Goal: Task Accomplishment & Management: Manage account settings

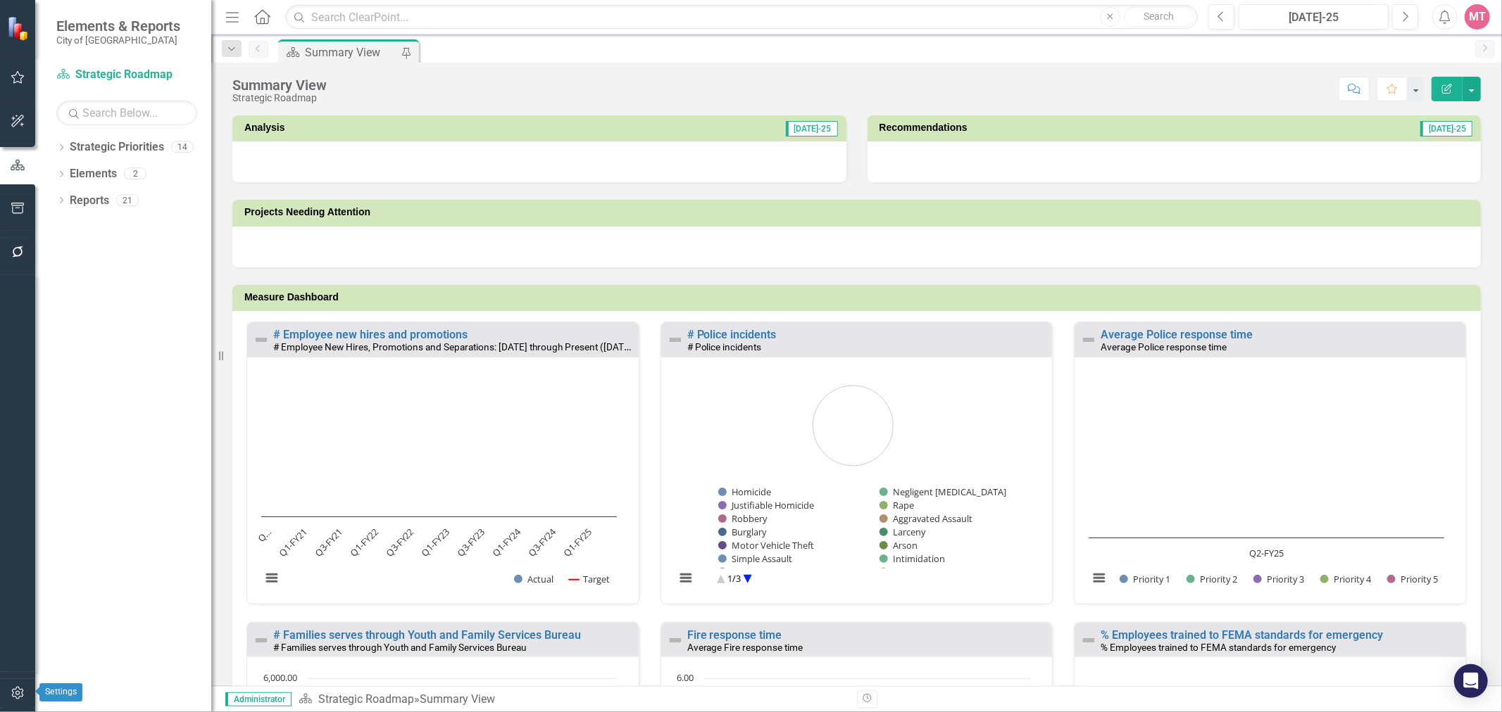
click at [19, 693] on icon "button" at bounding box center [17, 693] width 12 height 13
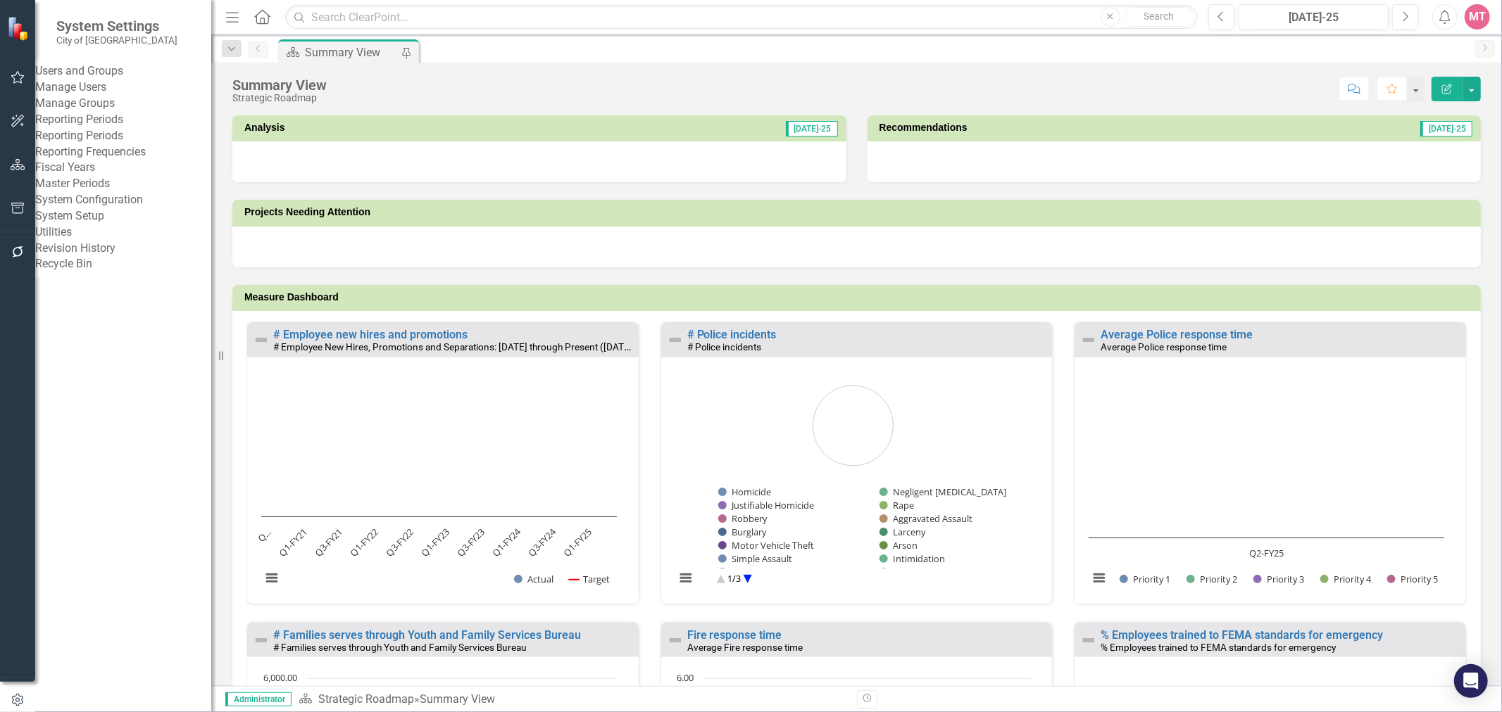
click at [136, 96] on link "Manage Users" at bounding box center [123, 88] width 176 height 16
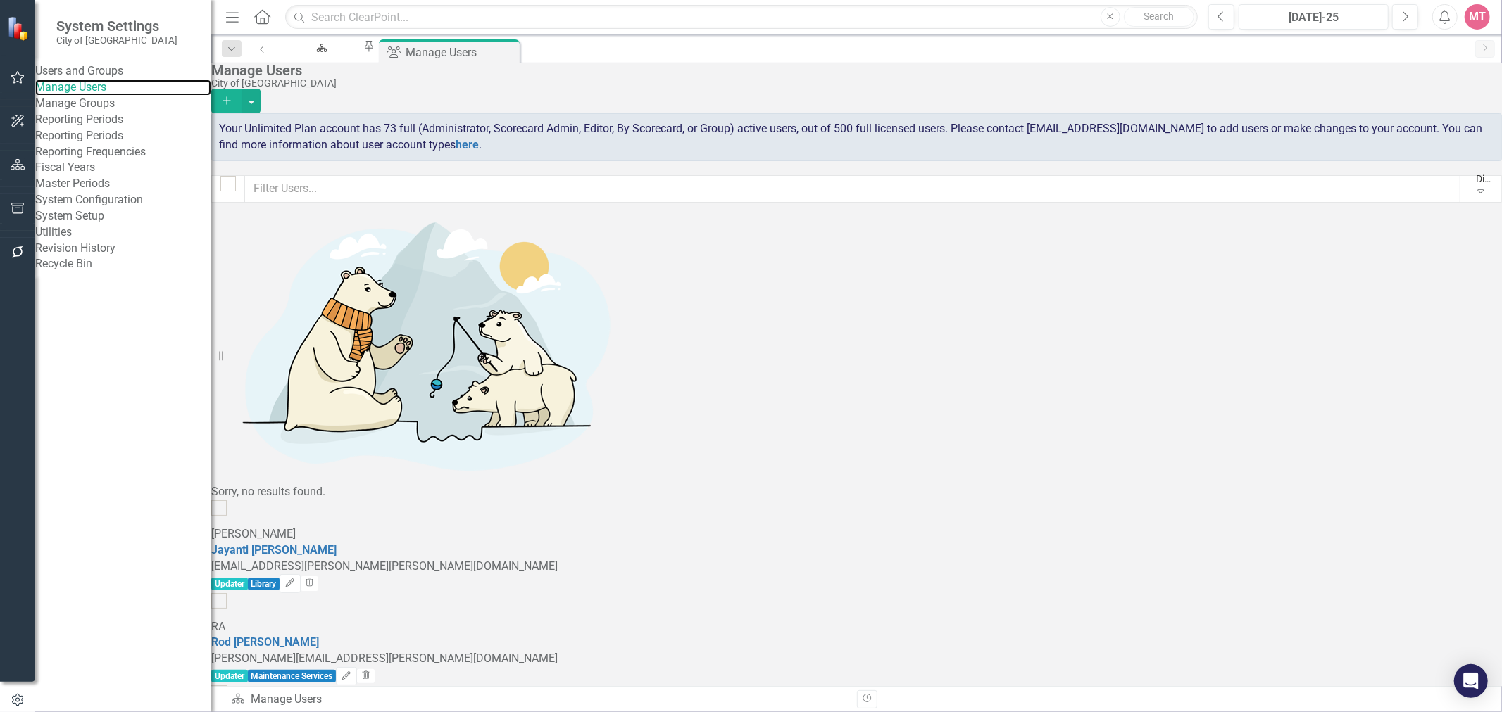
scroll to position [234, 0]
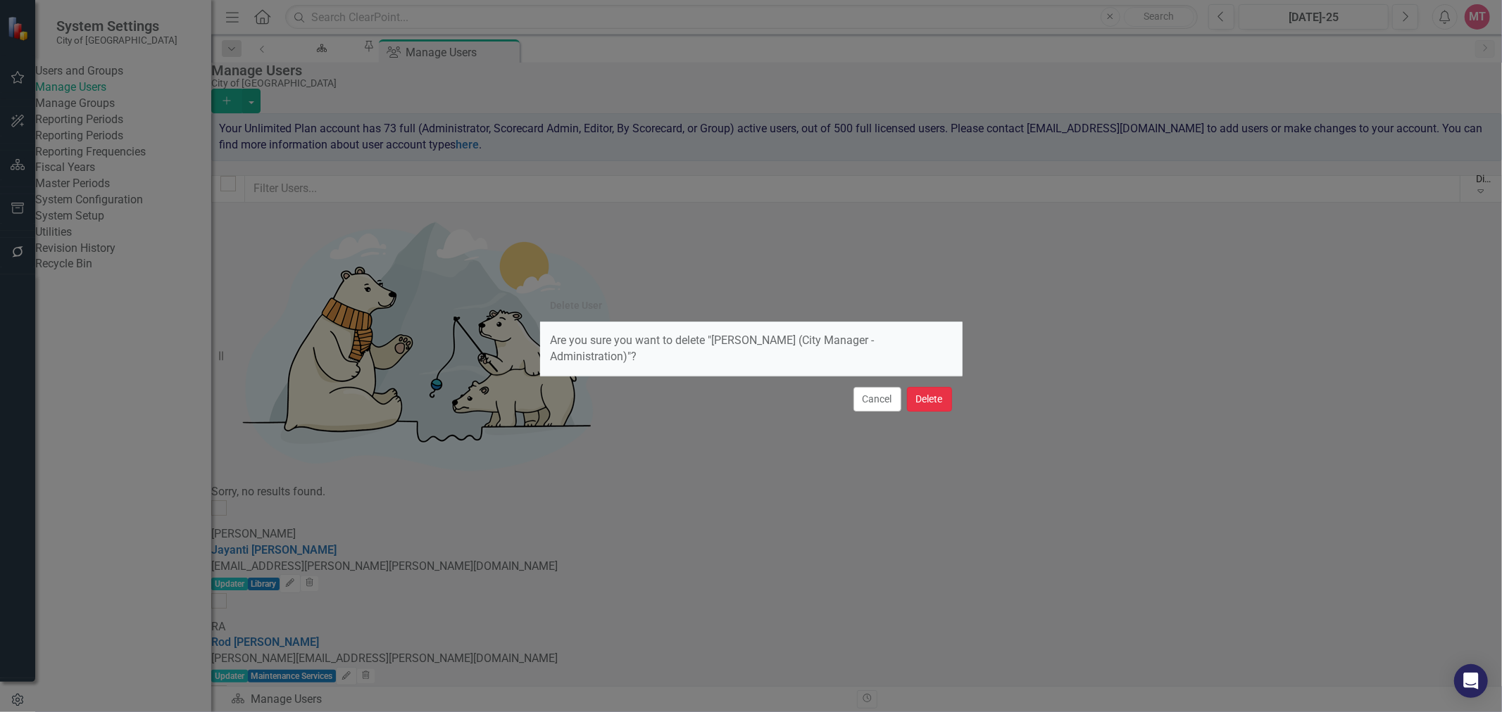
click at [926, 396] on button "Delete" at bounding box center [929, 399] width 45 height 25
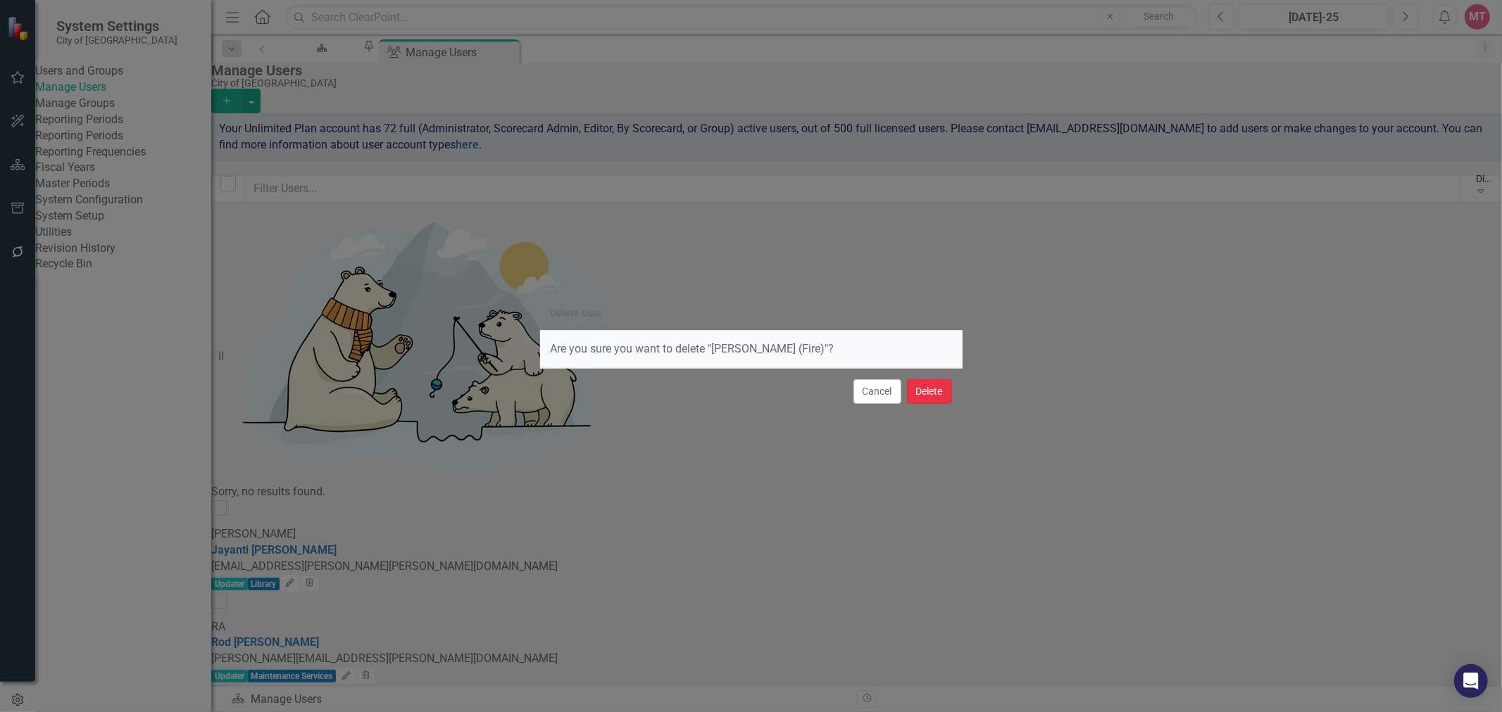
click at [926, 394] on button "Delete" at bounding box center [929, 391] width 45 height 25
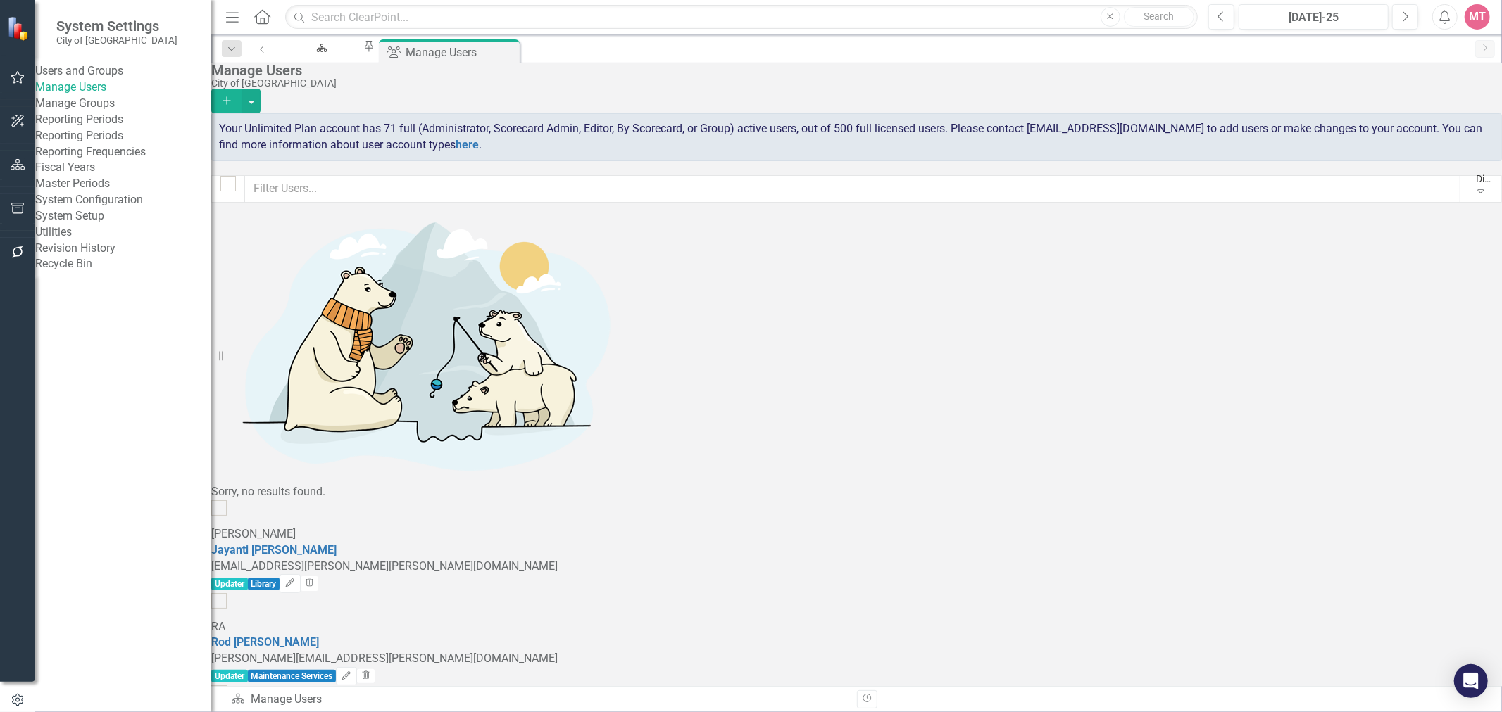
scroll to position [156, 0]
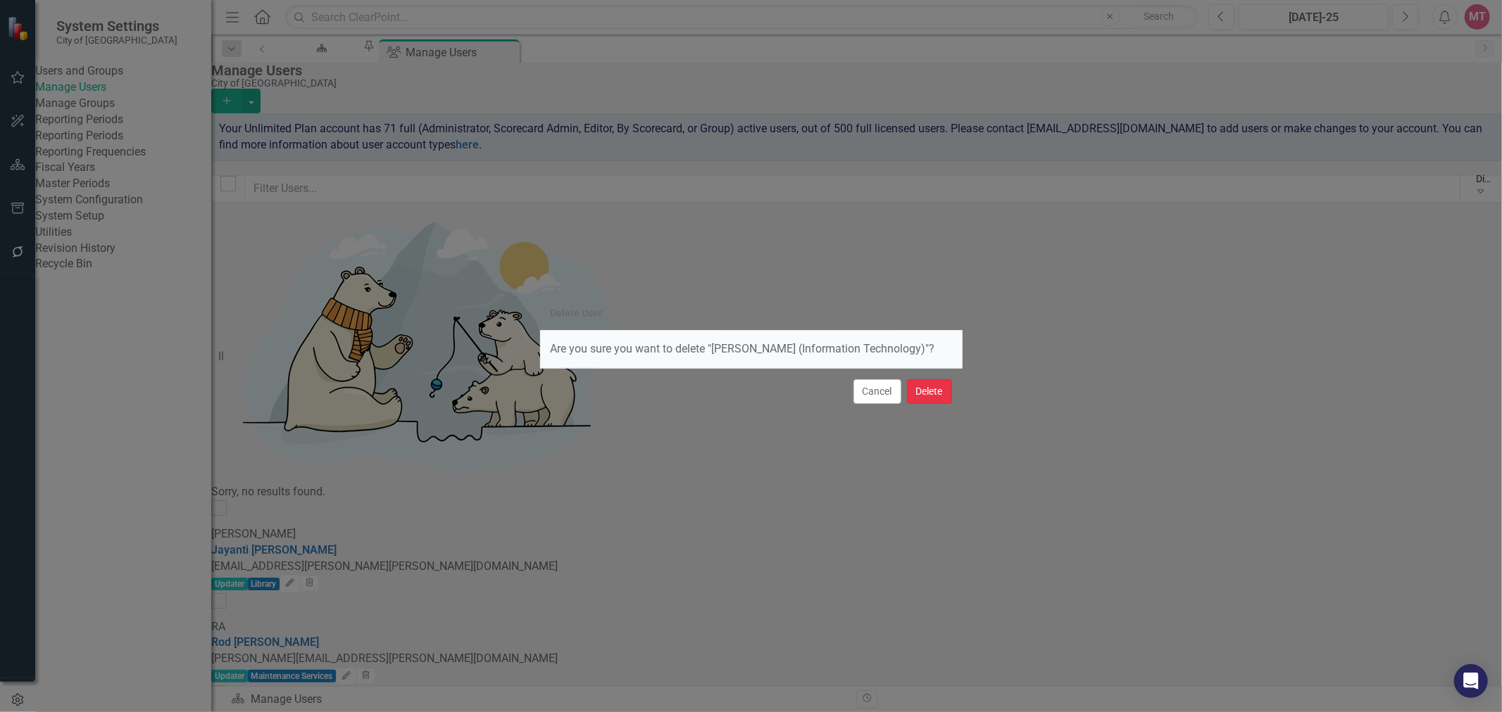
click at [934, 387] on button "Delete" at bounding box center [929, 391] width 45 height 25
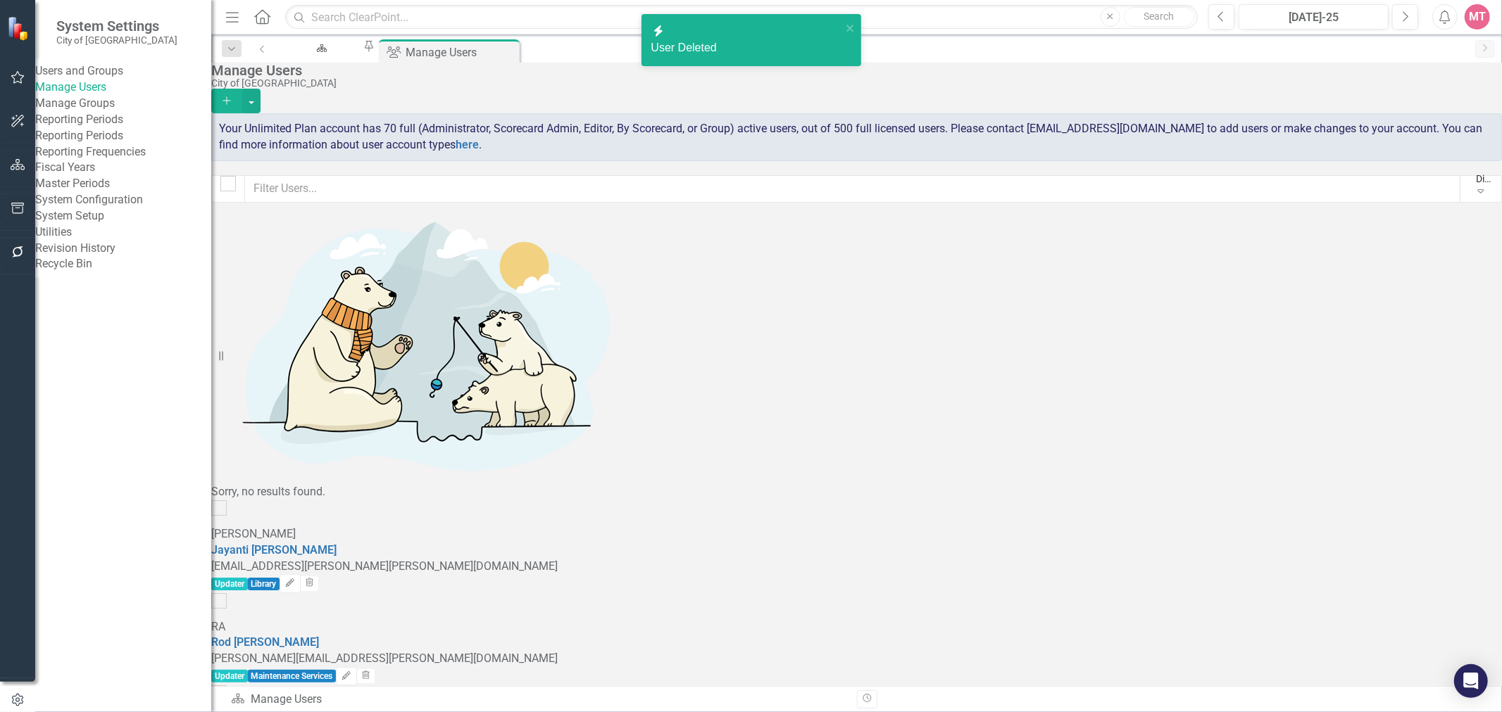
scroll to position [78, 0]
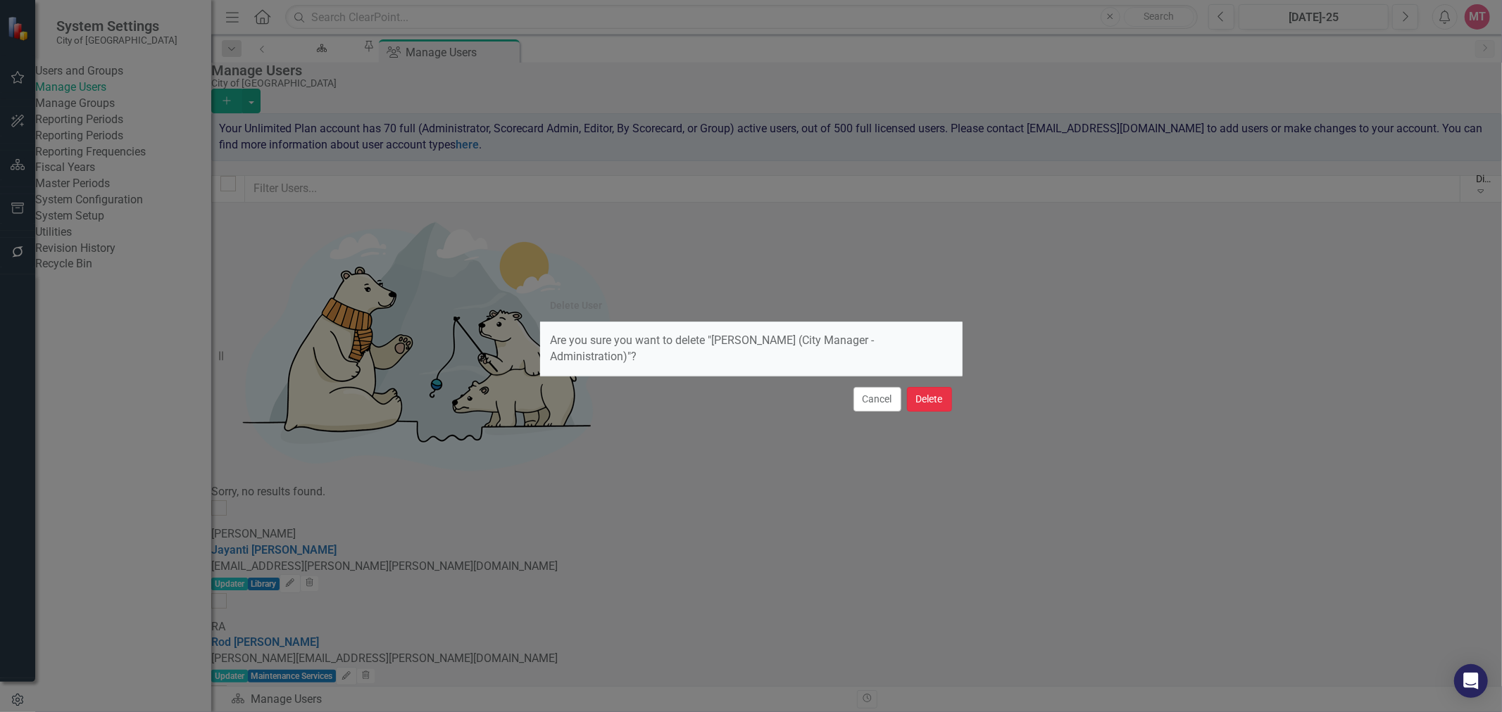
click at [926, 391] on button "Delete" at bounding box center [929, 399] width 45 height 25
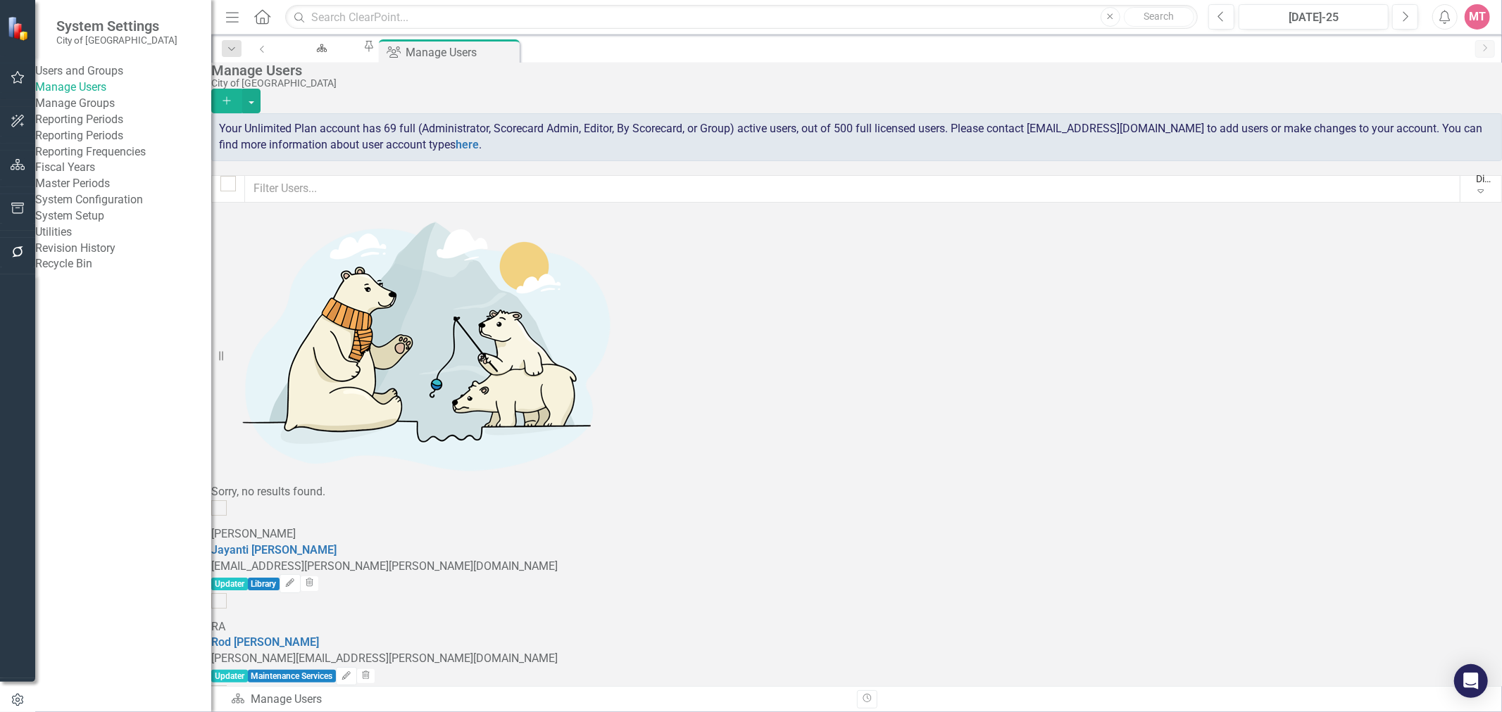
scroll to position [547, 0]
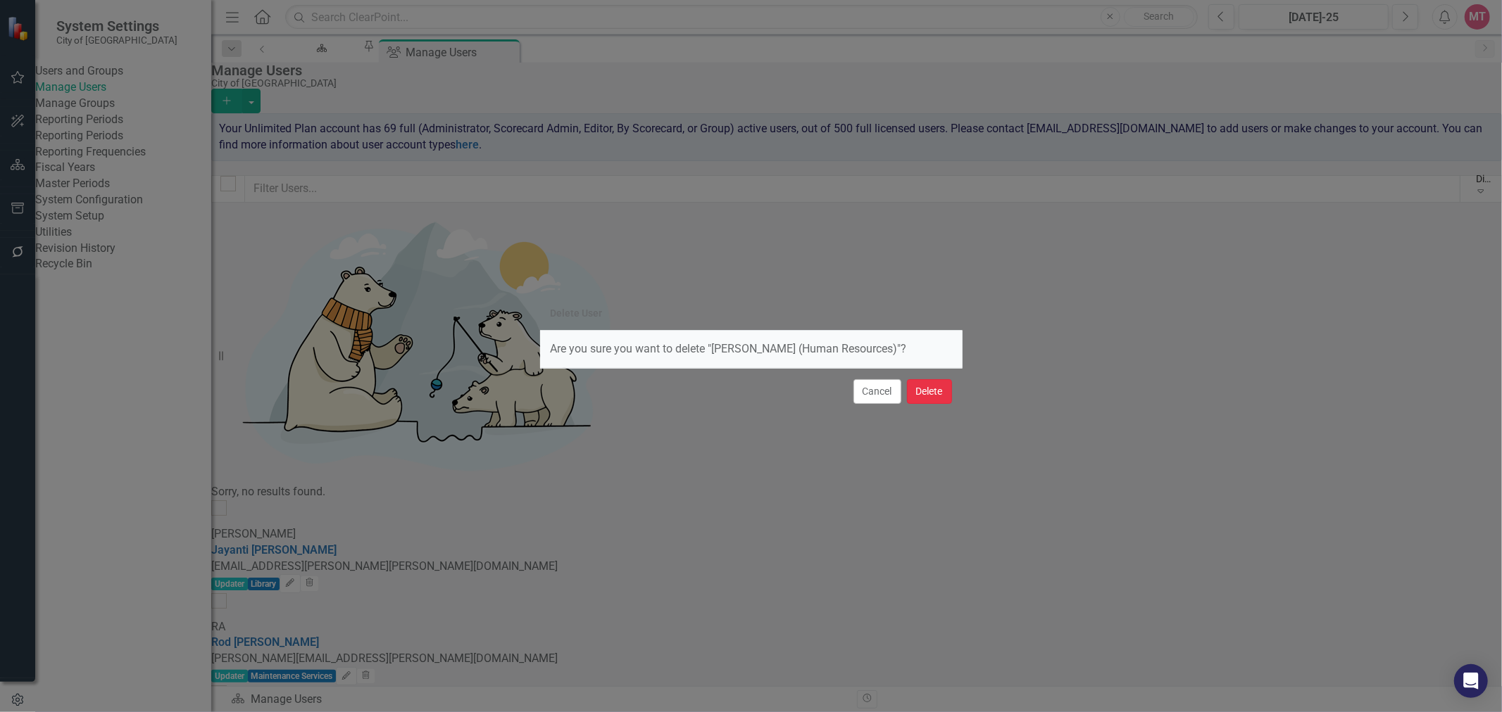
click at [942, 398] on button "Delete" at bounding box center [929, 391] width 45 height 25
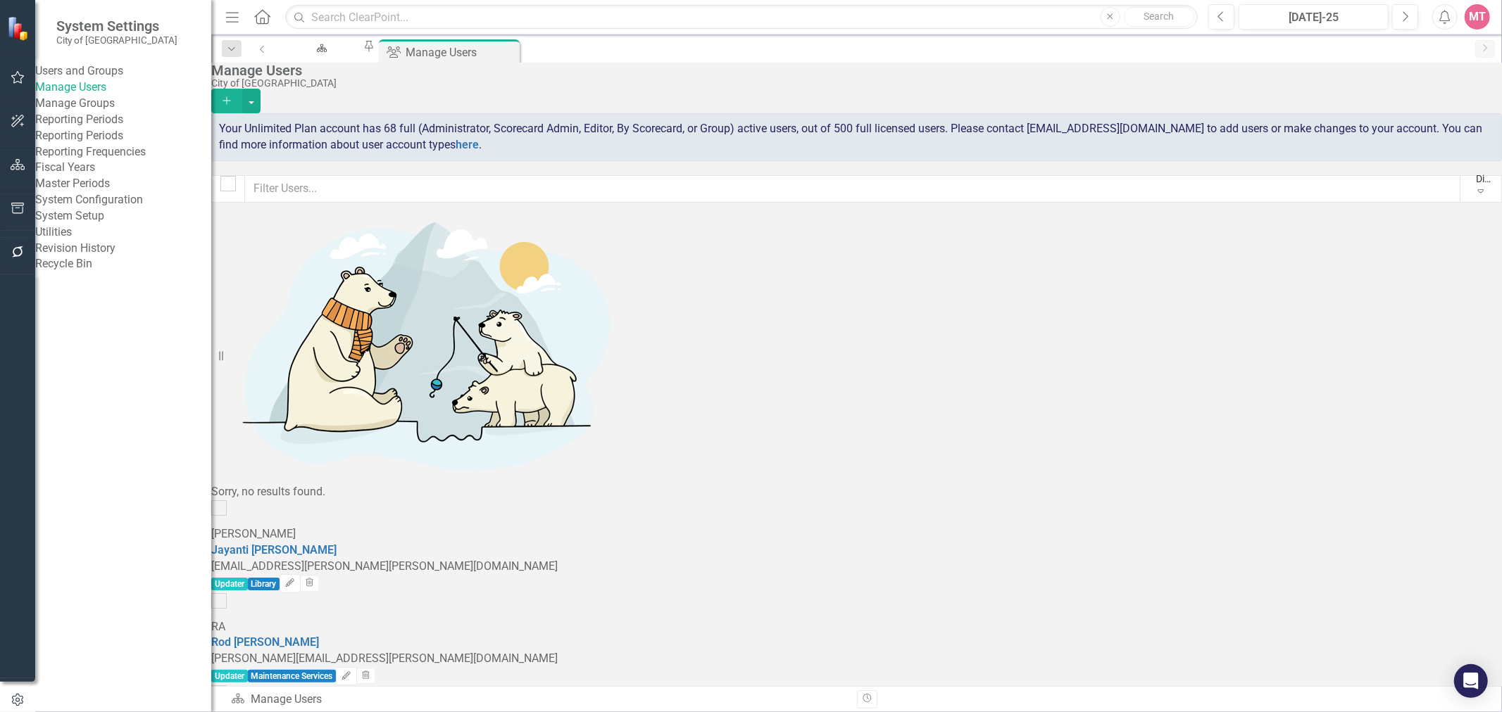
scroll to position [704, 0]
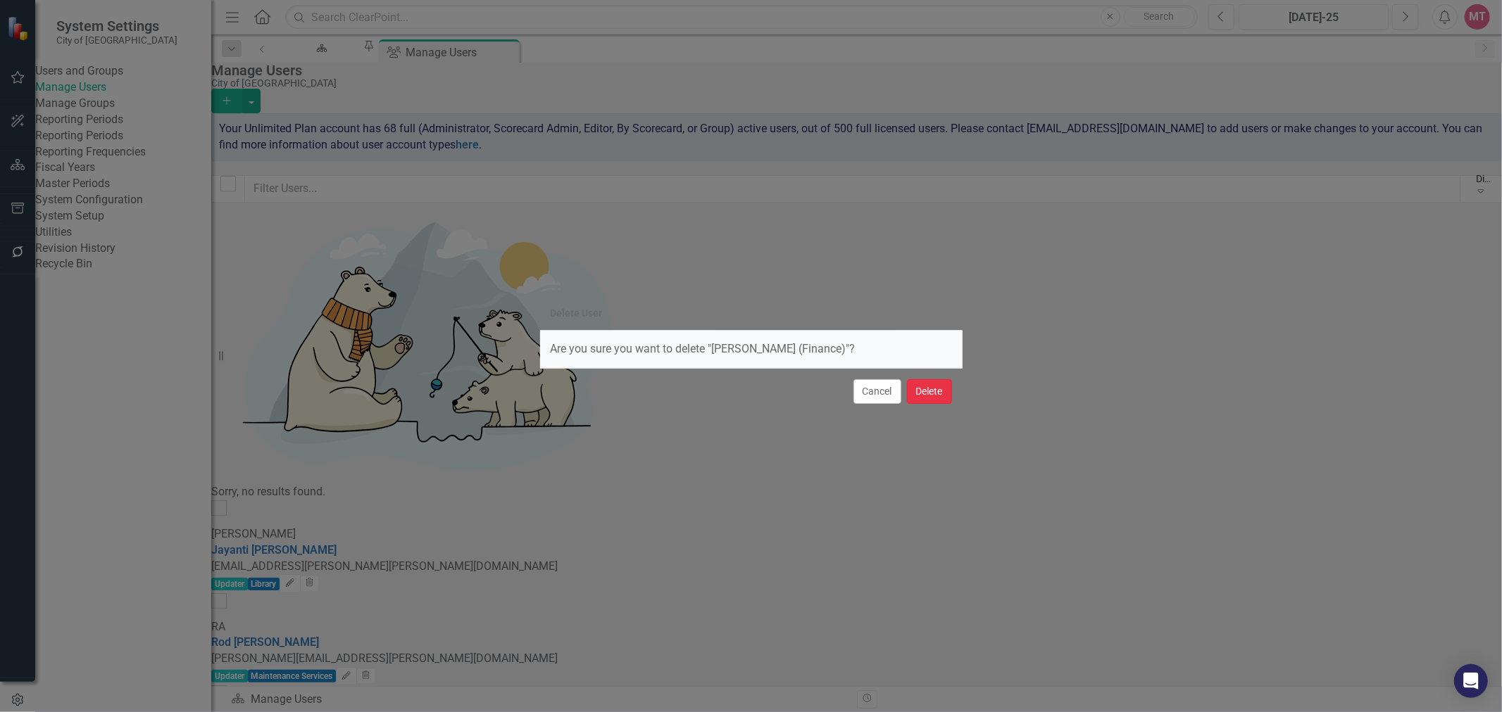
click at [929, 386] on button "Delete" at bounding box center [929, 391] width 45 height 25
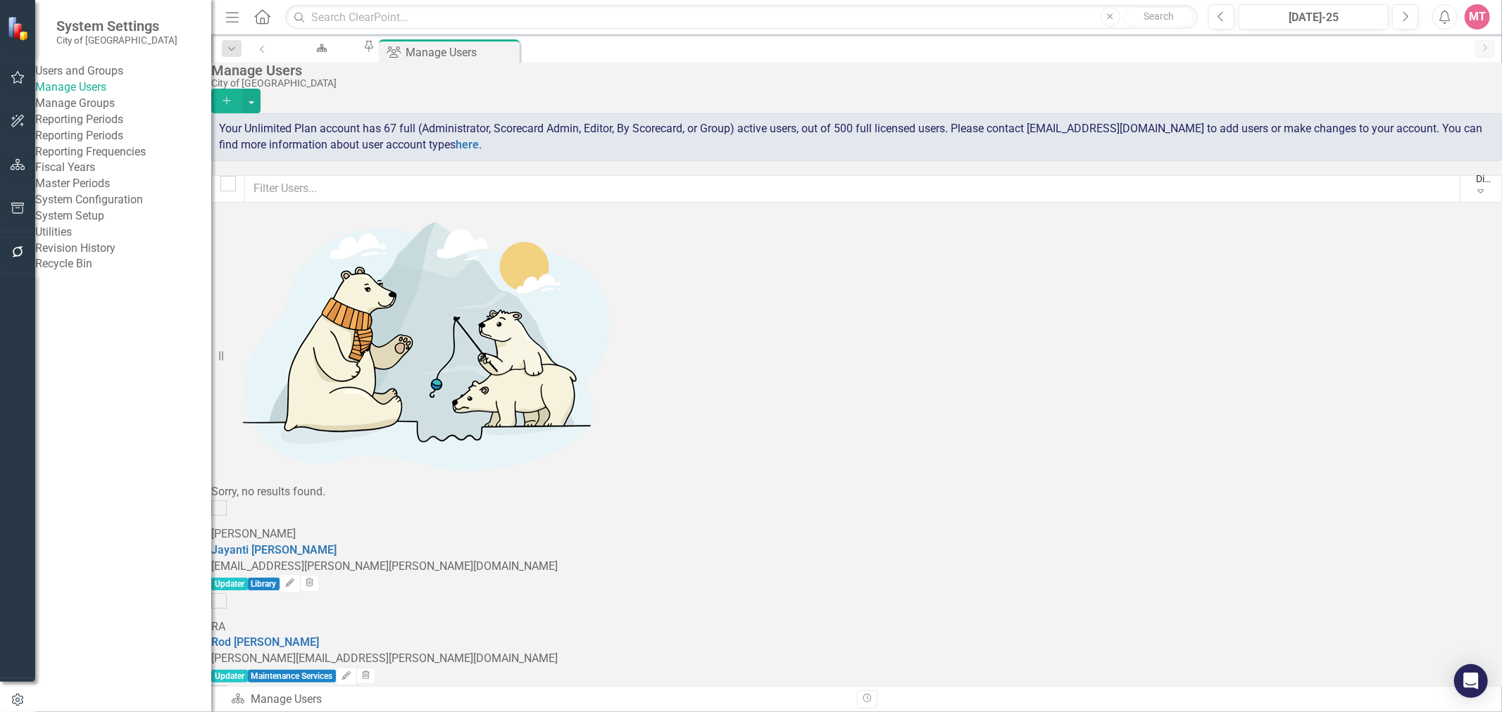
scroll to position [1017, 0]
click at [426, 169] on div "Manage Users City of Hayward Add Your Unlimited Plan account has 67 full (Admin…" at bounding box center [856, 133] width 1290 height 140
click at [407, 191] on input "text" at bounding box center [852, 188] width 1216 height 27
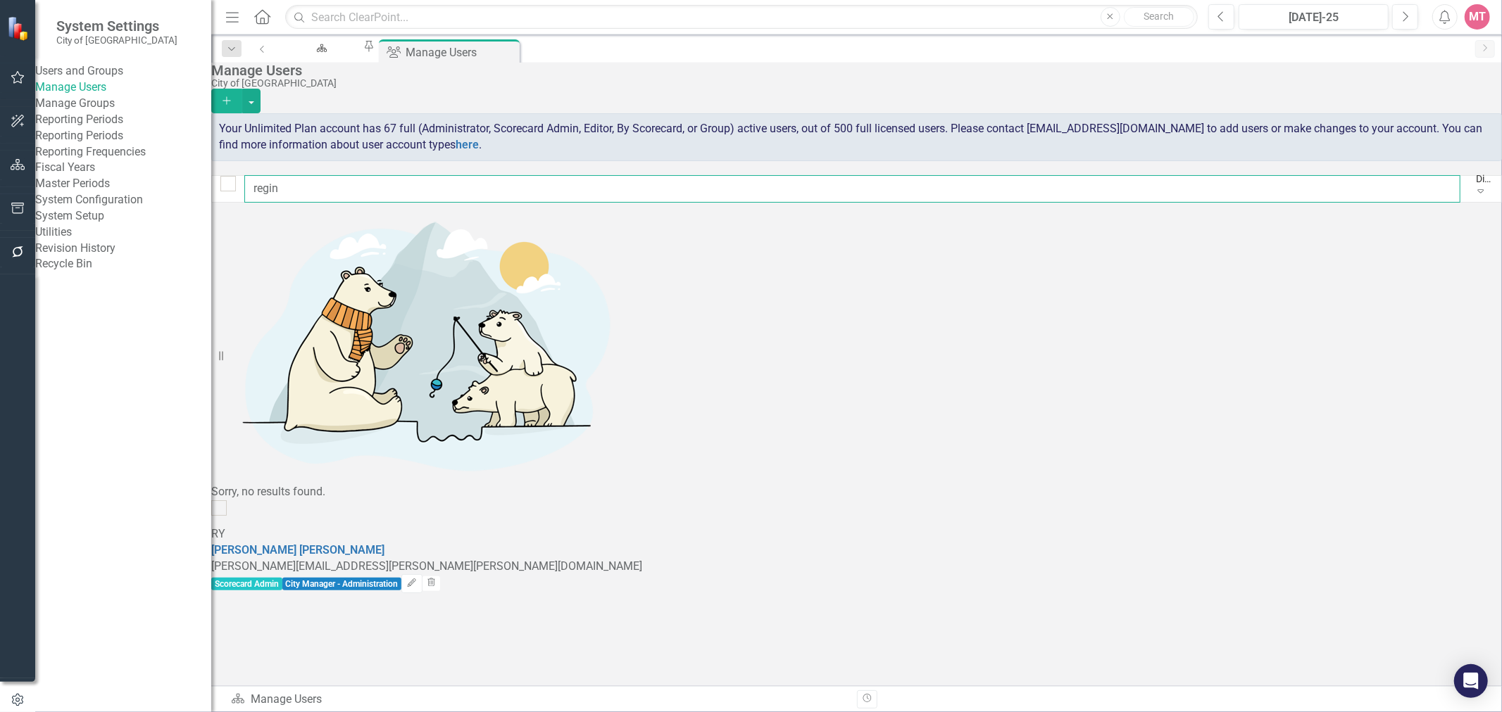
type input "regin"
click at [1106, 501] on div "RY [PERSON_NAME] [PERSON_NAME][EMAIL_ADDRESS][PERSON_NAME][PERSON_NAME][DOMAIN_…" at bounding box center [856, 547] width 1290 height 93
click at [372, 544] on link "[PERSON_NAME]" at bounding box center [297, 550] width 173 height 13
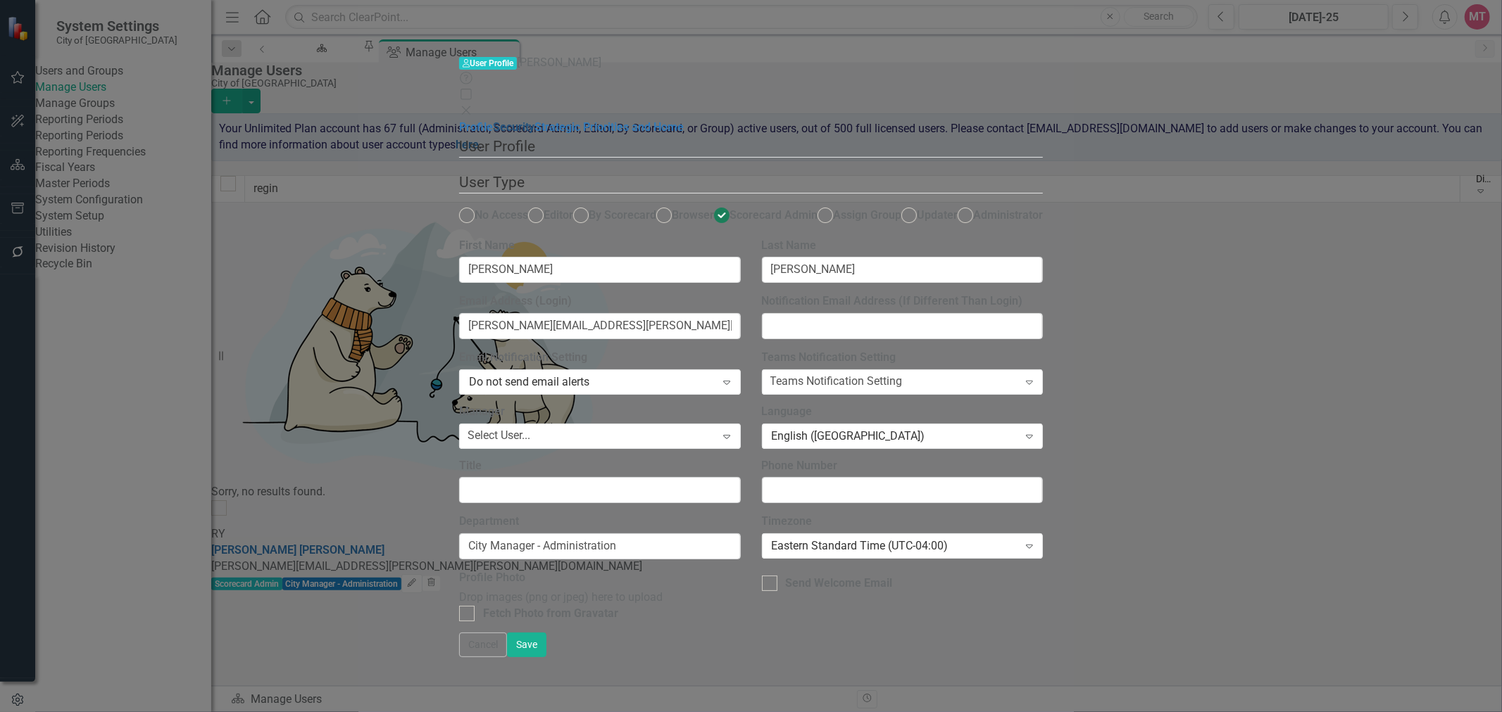
click at [493, 120] on link "Security" at bounding box center [514, 126] width 42 height 13
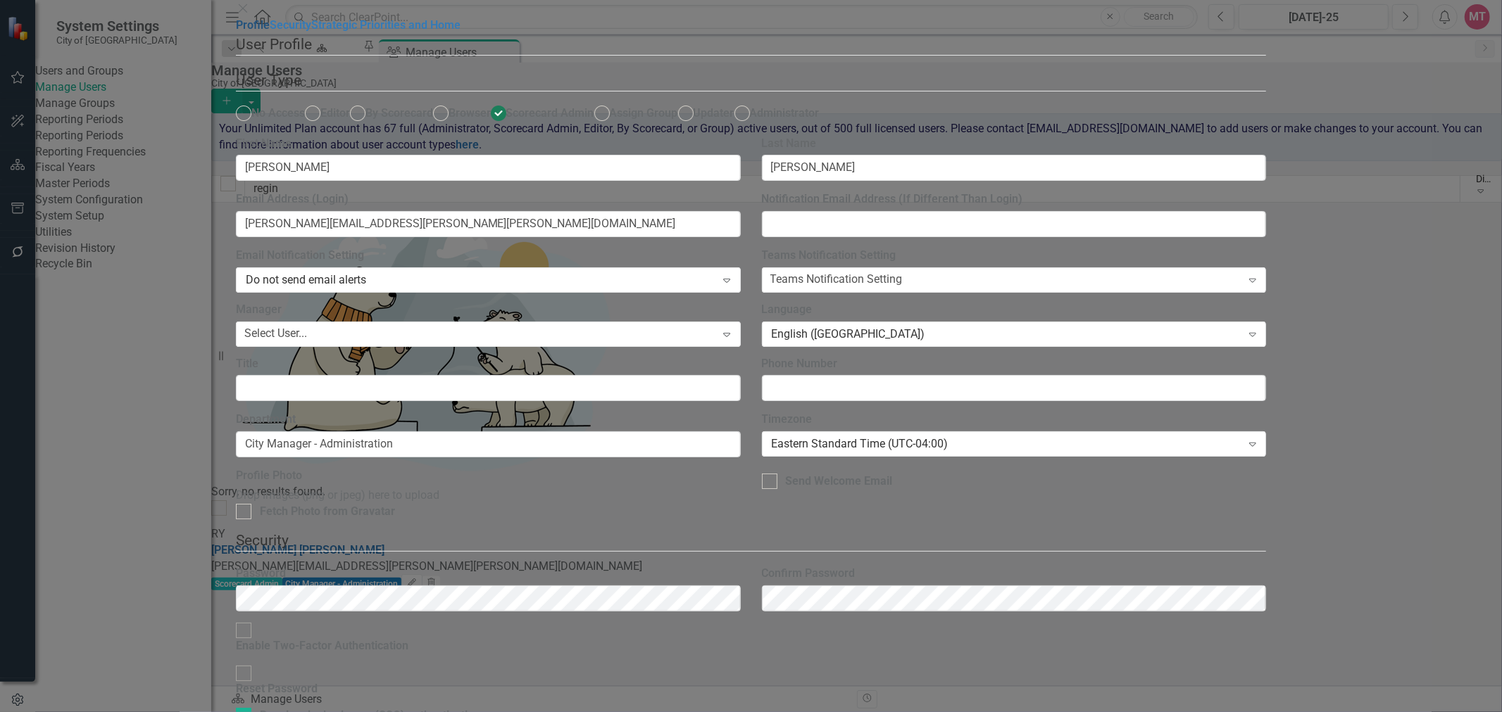
click at [236, 32] on link "Profile" at bounding box center [253, 24] width 34 height 13
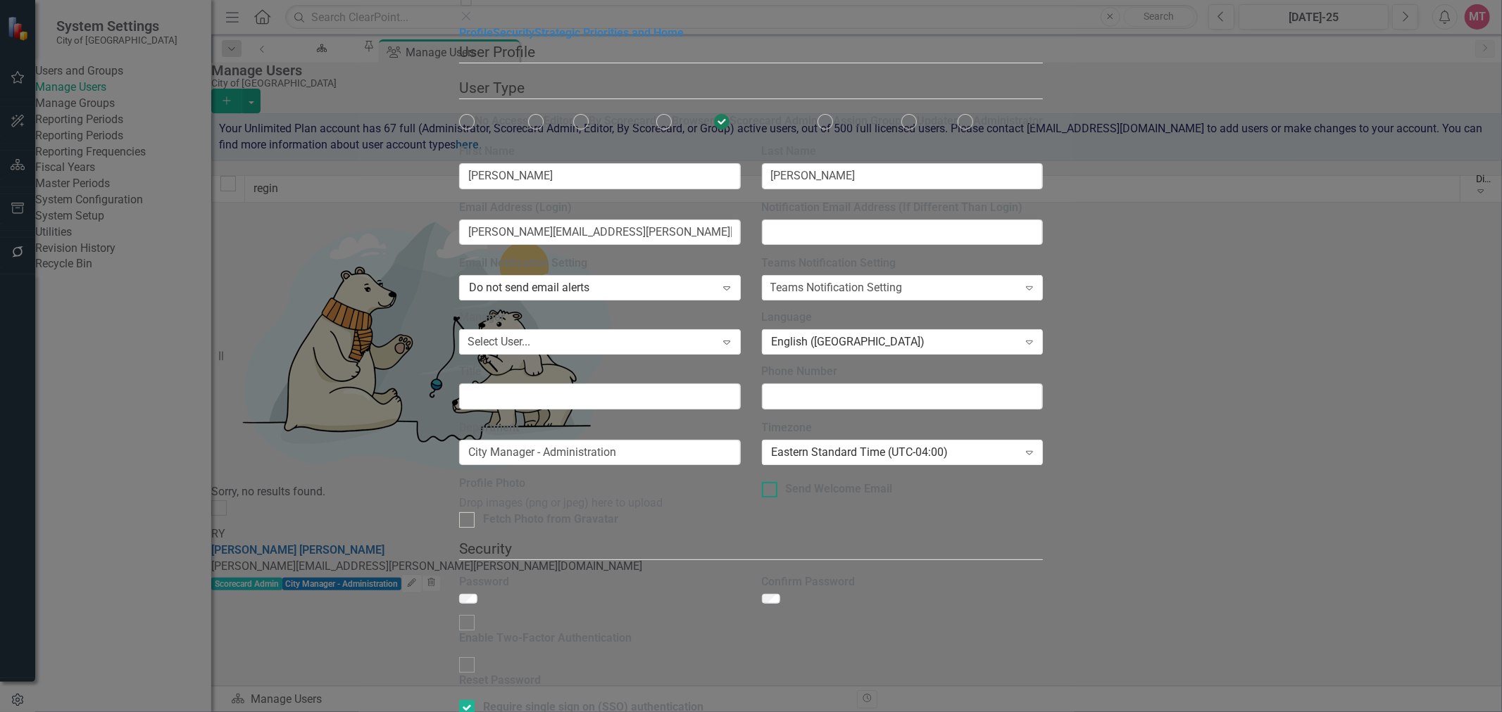
click at [777, 498] on div at bounding box center [769, 489] width 15 height 15
click at [771, 491] on input "Send Welcome Email" at bounding box center [766, 486] width 9 height 9
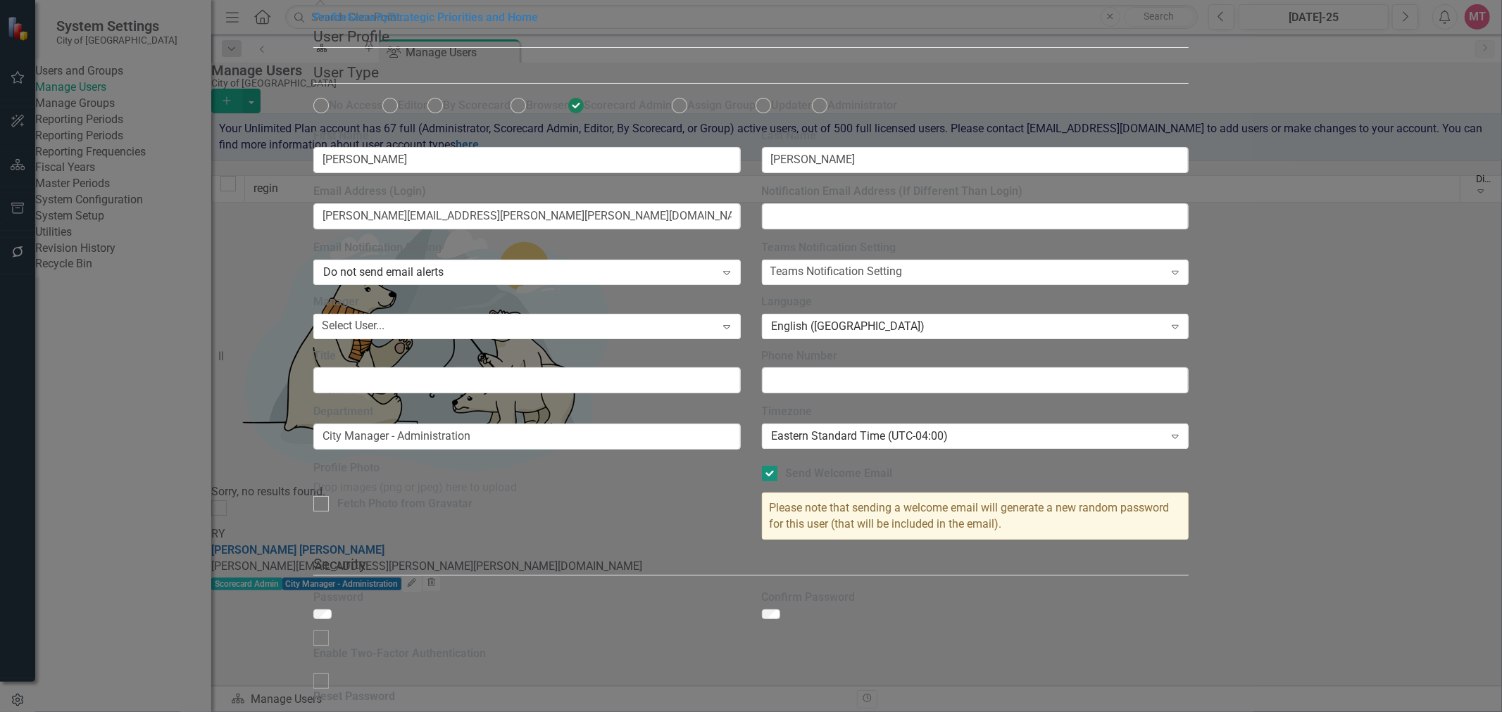
click at [777, 482] on div at bounding box center [769, 473] width 15 height 15
click at [771, 475] on input "Send Welcome Email" at bounding box center [766, 470] width 9 height 9
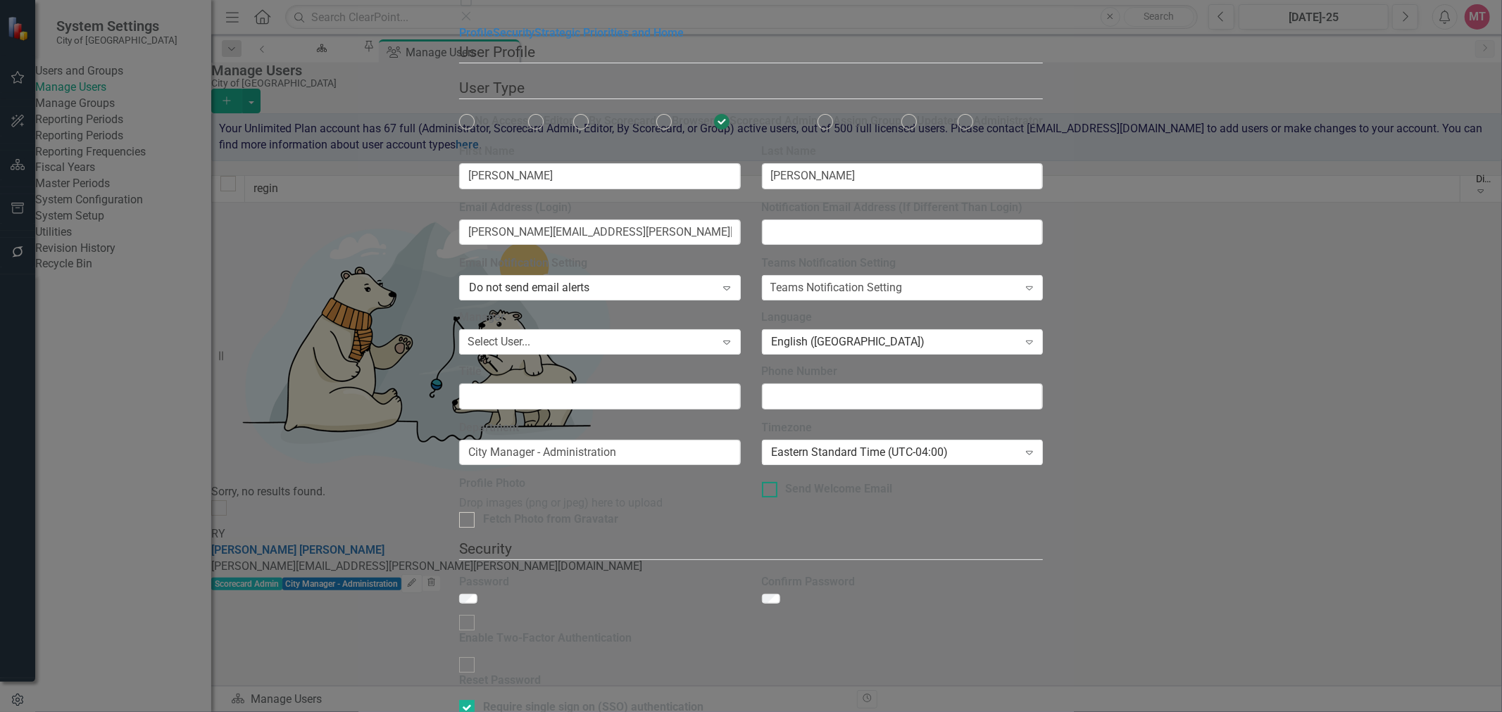
click at [771, 491] on input "Send Welcome Email" at bounding box center [766, 486] width 9 height 9
checkbox input "true"
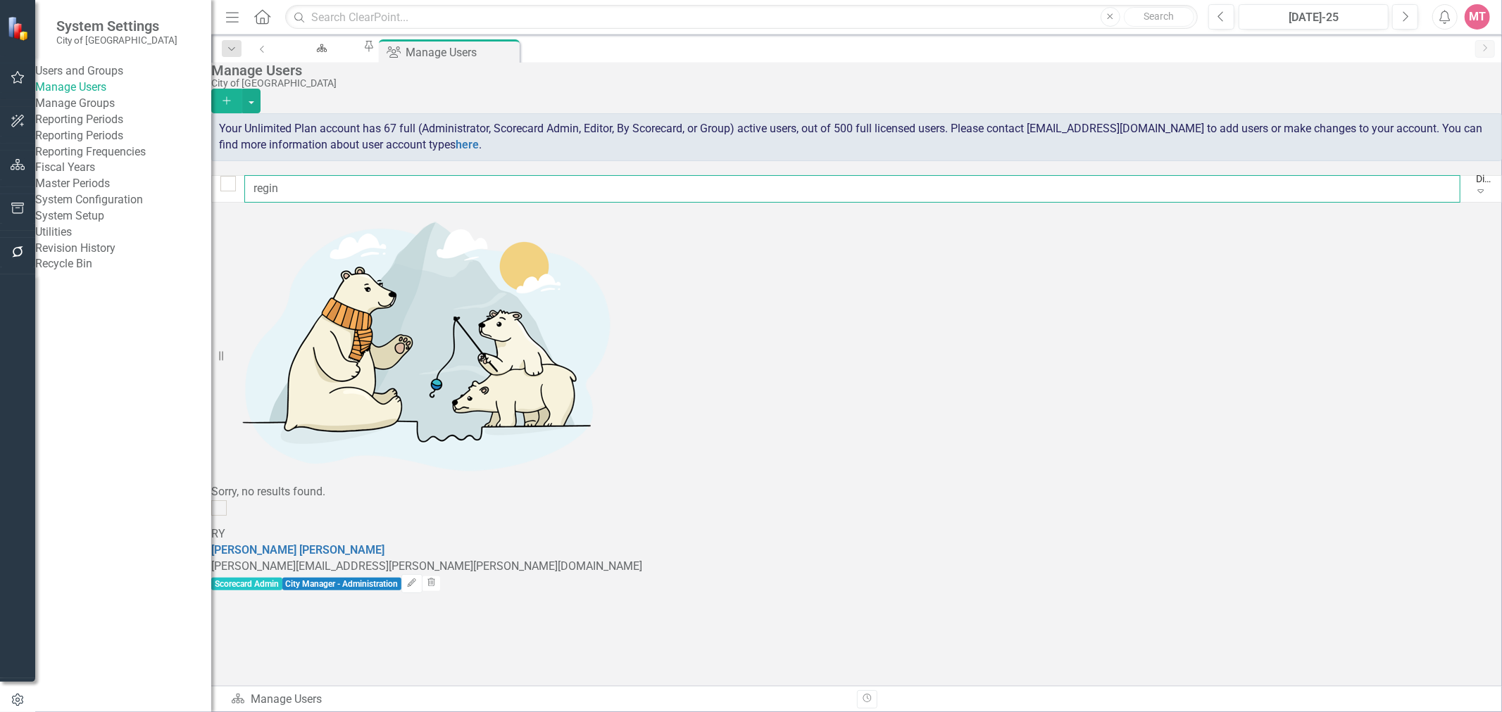
click at [345, 190] on input "regin" at bounding box center [852, 188] width 1216 height 27
type input "r"
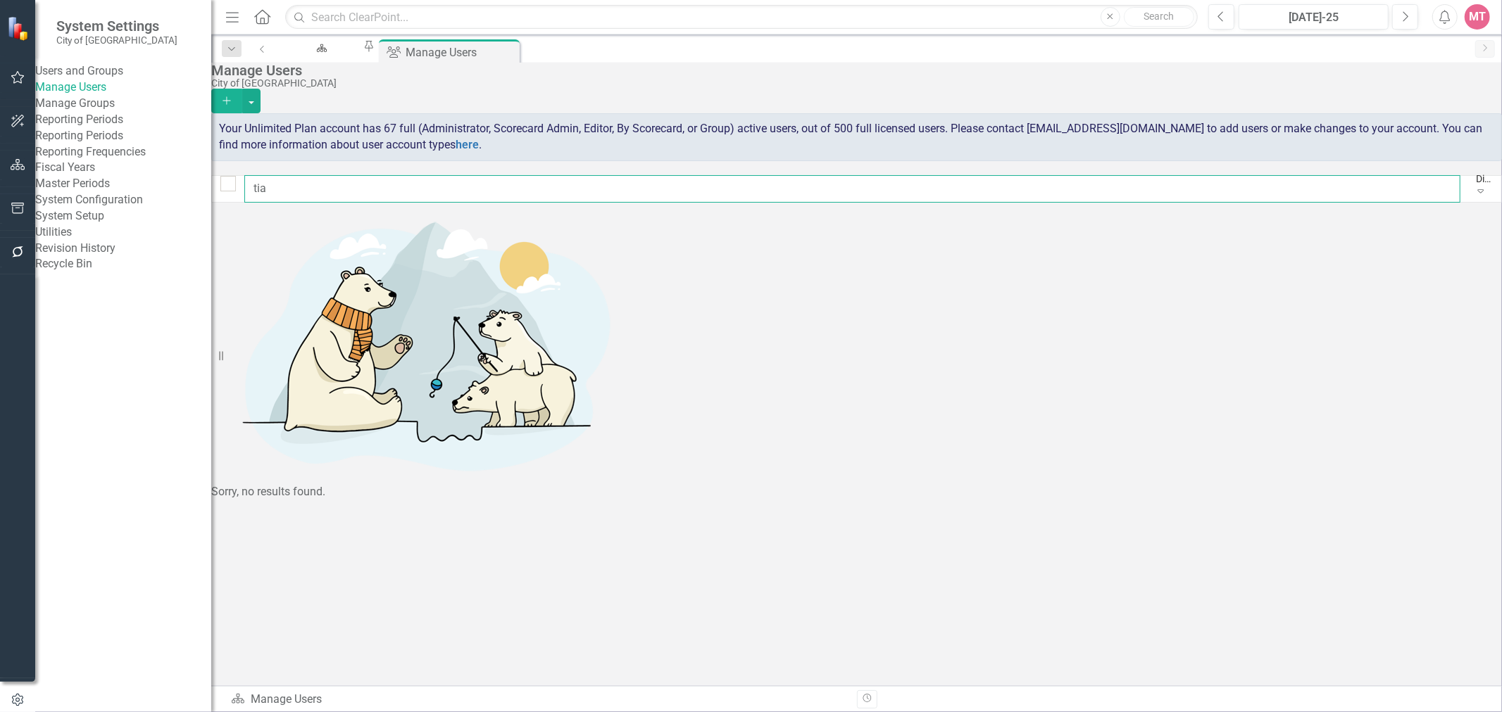
type input "ti"
checkbox input "false"
type input "t"
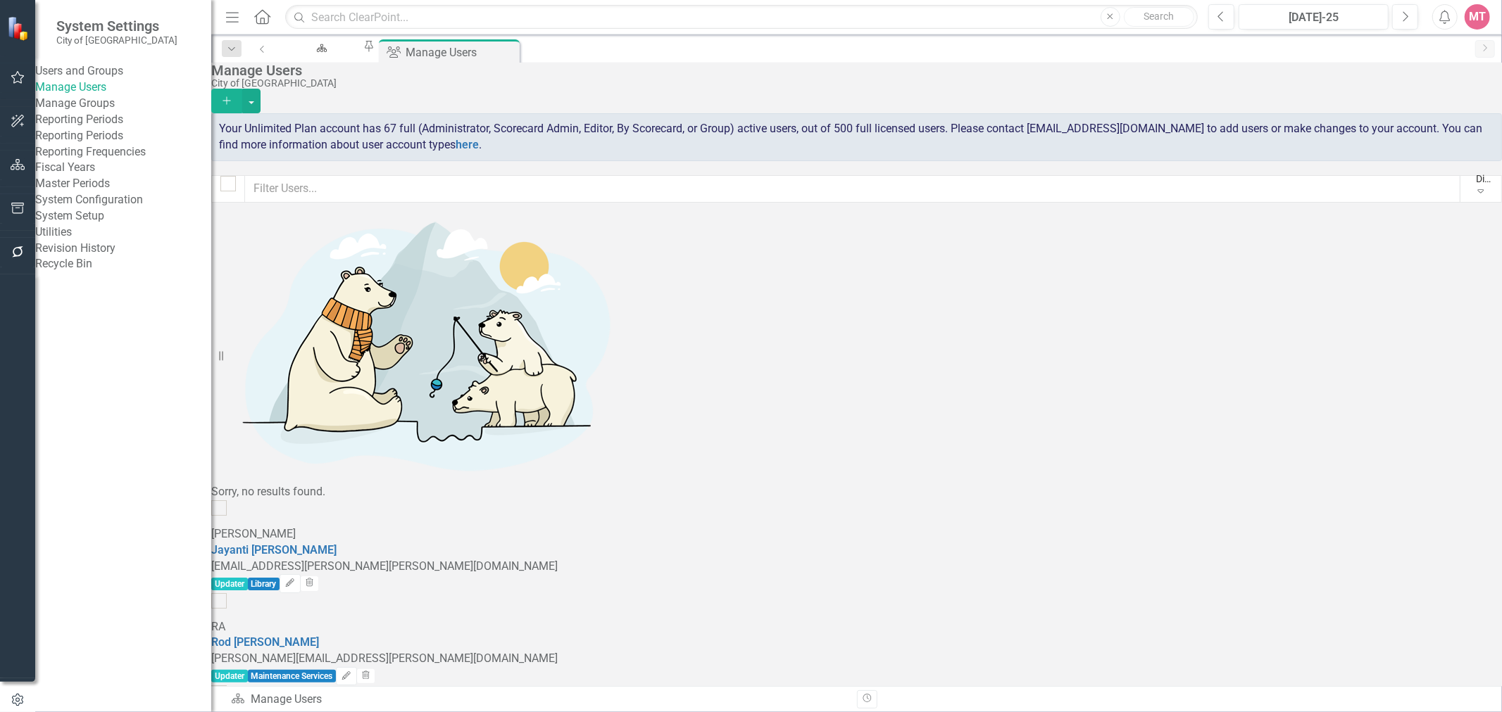
click at [233, 96] on icon "Add" at bounding box center [226, 101] width 13 height 10
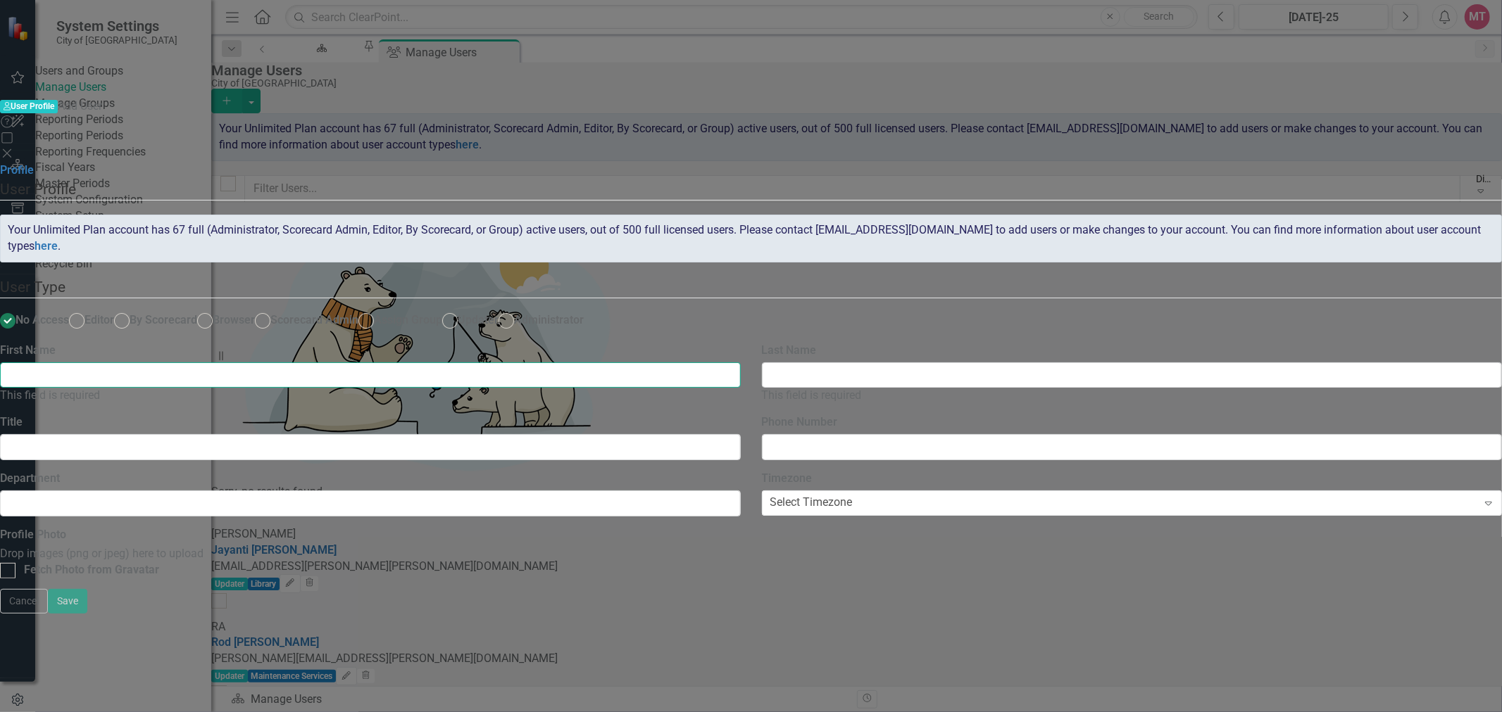
click at [585, 363] on input "First Name" at bounding box center [370, 376] width 741 height 26
type input "Tia"
click at [1031, 363] on input "Last Name" at bounding box center [1132, 376] width 741 height 26
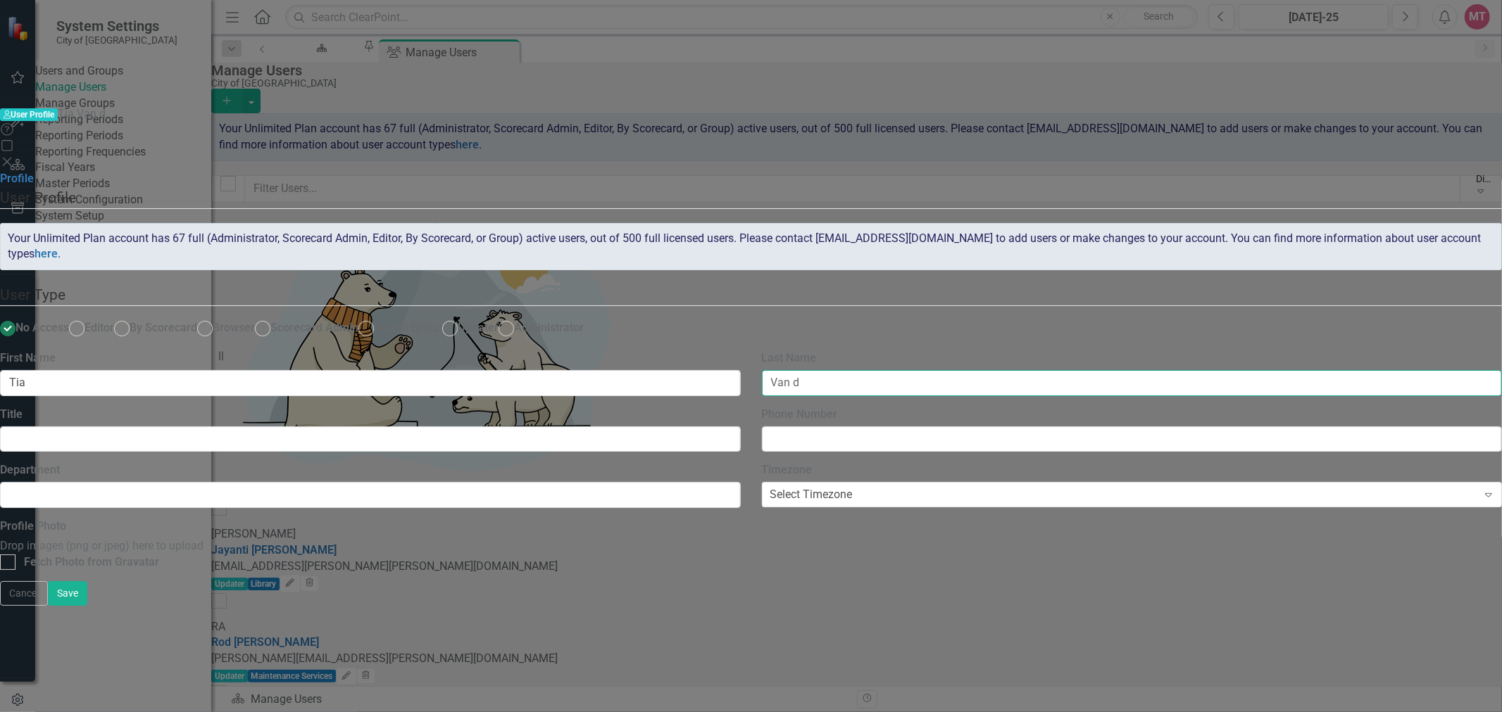
type input "[PERSON_NAME]"
click at [477, 427] on input "Title" at bounding box center [370, 440] width 741 height 26
type input "Executive Assistant"
click at [358, 321] on span "Scorecard Admin" at bounding box center [314, 327] width 88 height 13
click at [274, 318] on input "Scorecard Admin" at bounding box center [263, 329] width 22 height 22
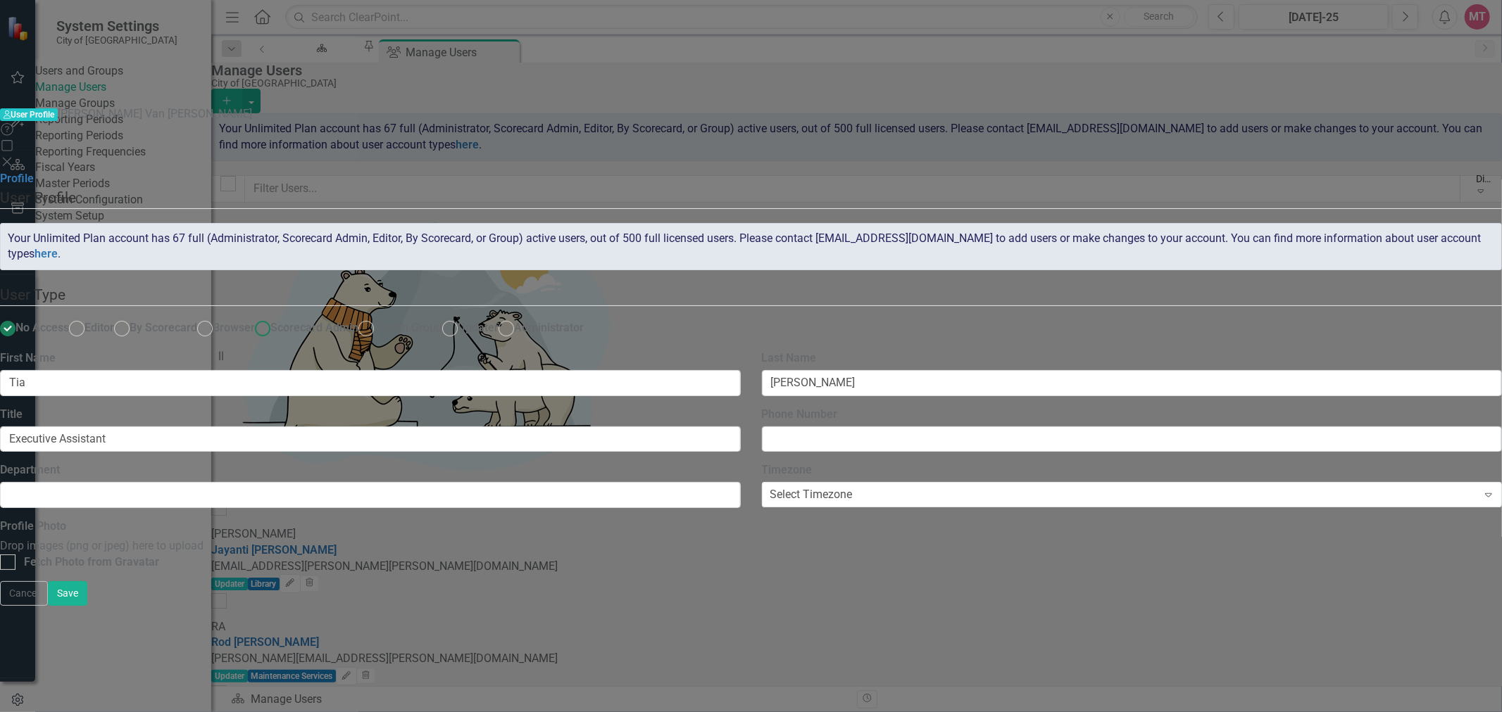
radio input "true"
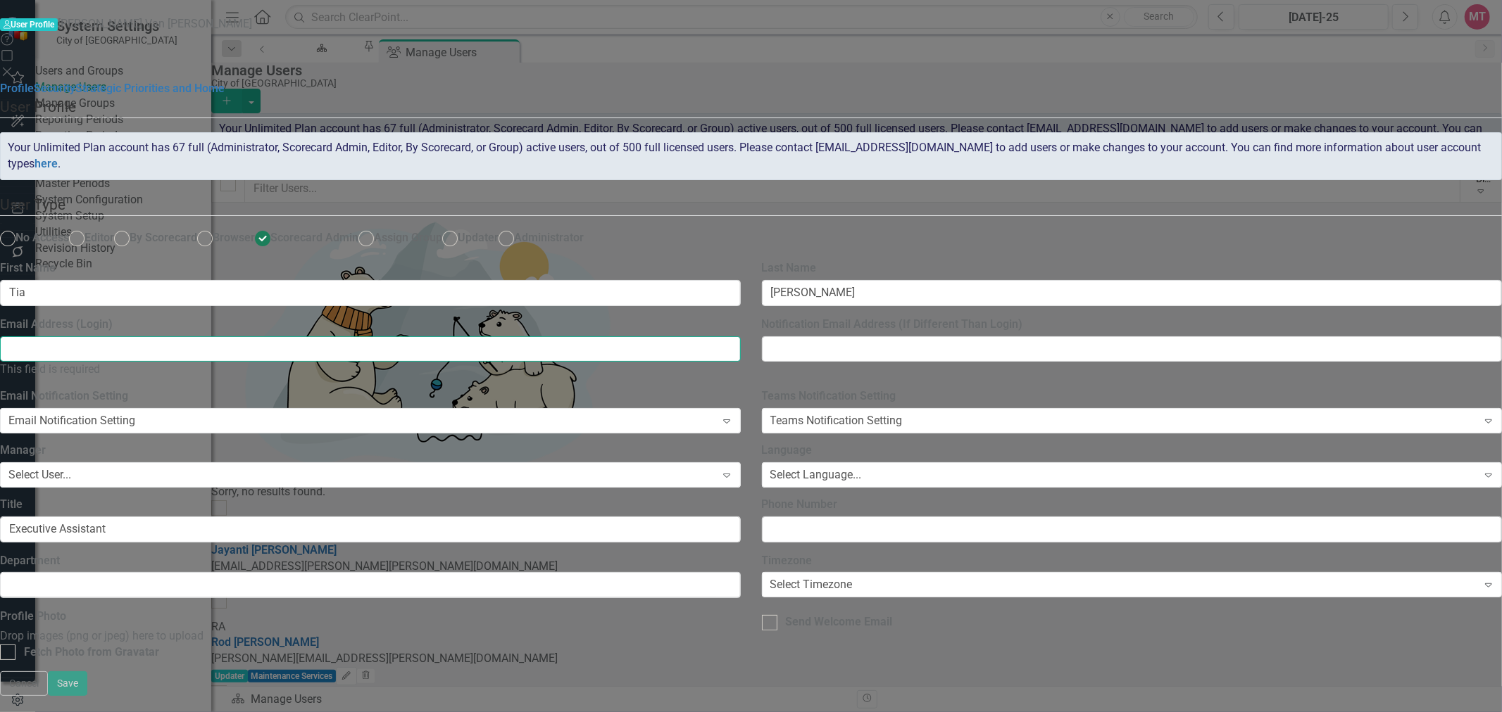
click at [620, 337] on input "Email Address (Login)" at bounding box center [370, 350] width 741 height 26
type input "[EMAIL_ADDRESS][DOMAIN_NAME]"
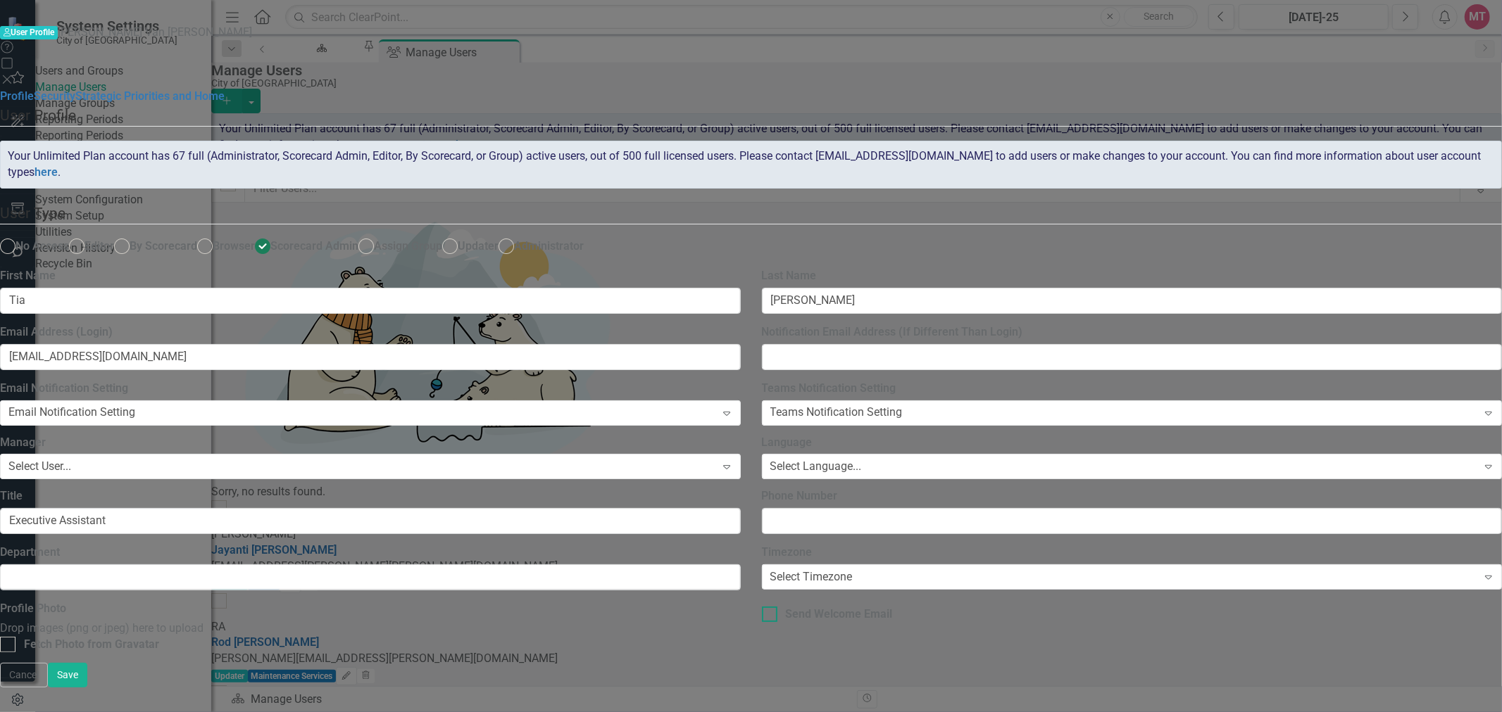
click at [777, 607] on div at bounding box center [769, 614] width 15 height 15
click at [771, 607] on input "Send Welcome Email" at bounding box center [766, 611] width 9 height 9
checkbox input "true"
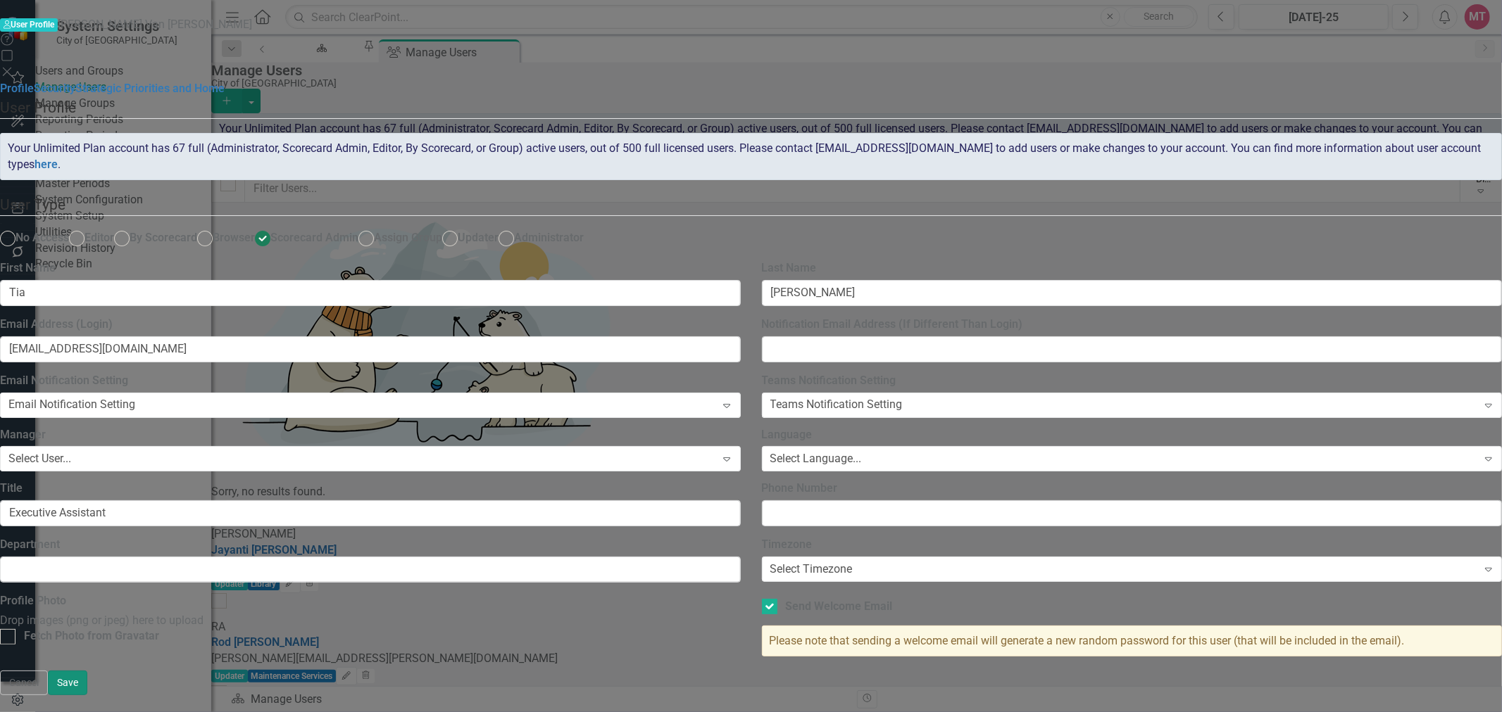
click at [87, 695] on button "Save" at bounding box center [67, 683] width 39 height 25
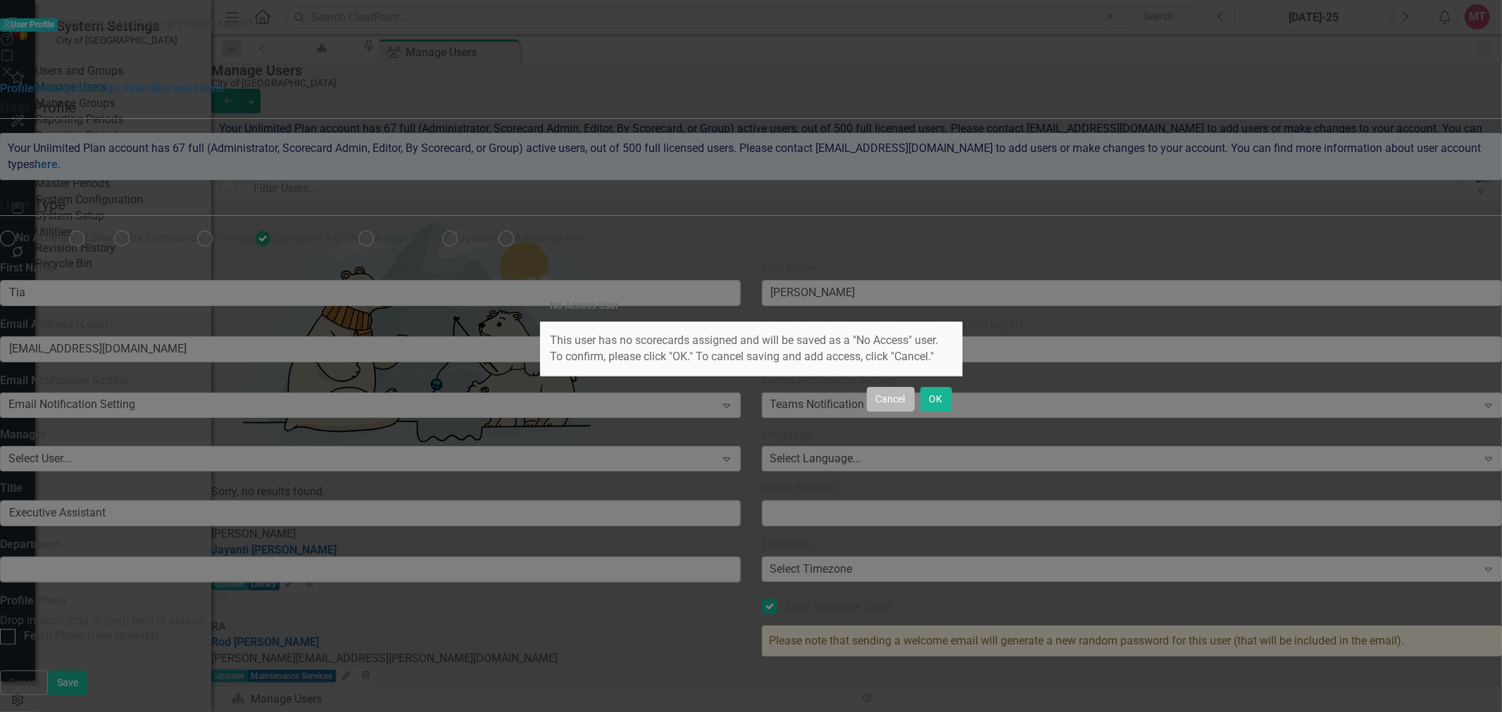
click at [885, 398] on button "Cancel" at bounding box center [891, 399] width 48 height 25
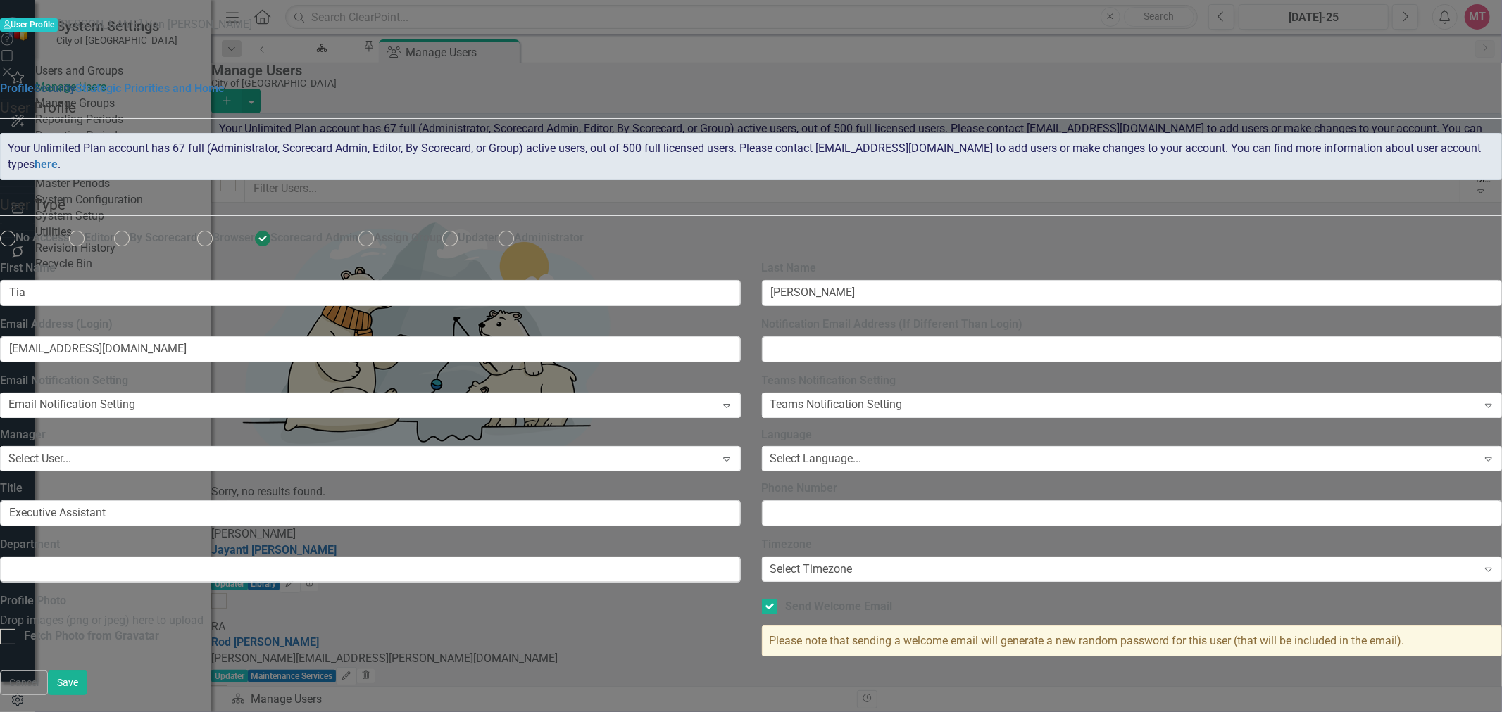
click at [75, 86] on link "Security" at bounding box center [55, 88] width 42 height 13
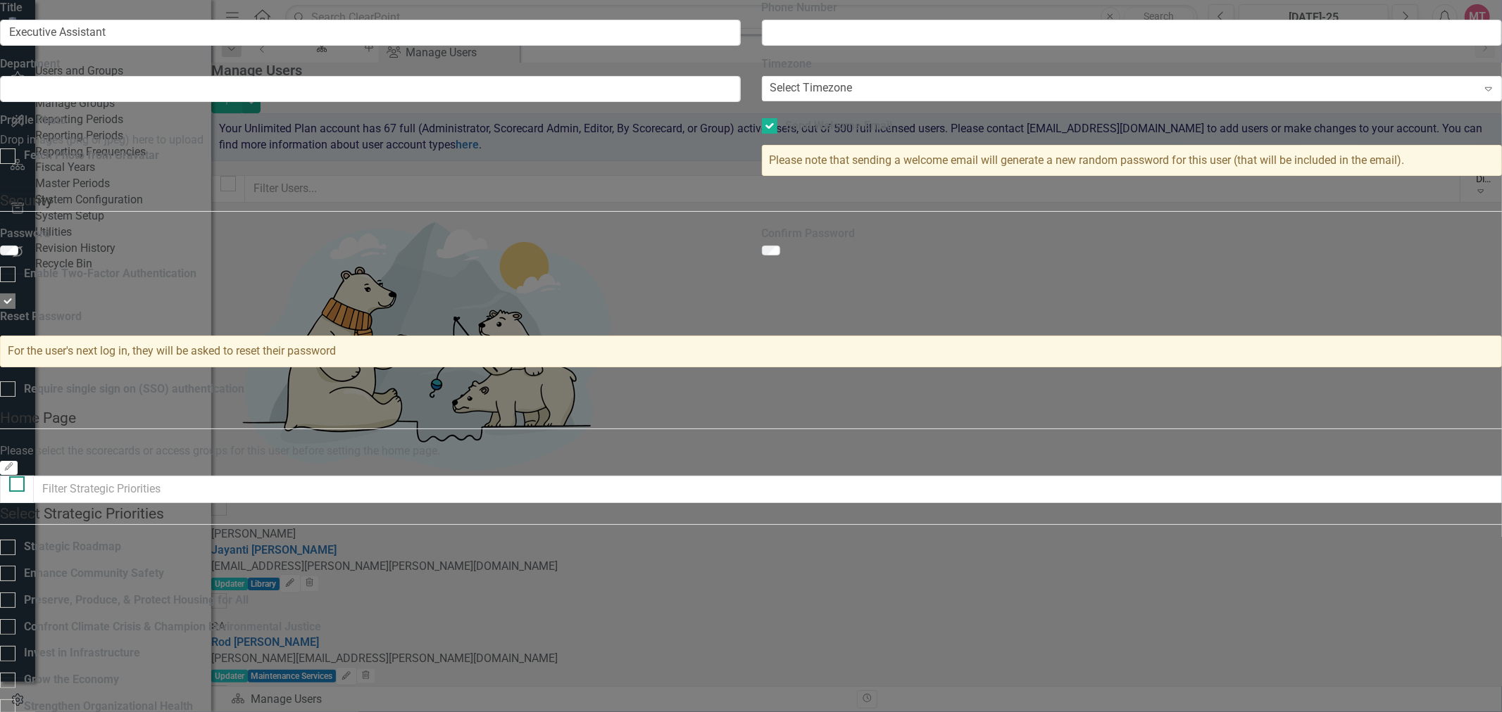
click at [18, 477] on input "checkbox" at bounding box center [13, 481] width 9 height 9
checkbox input "true"
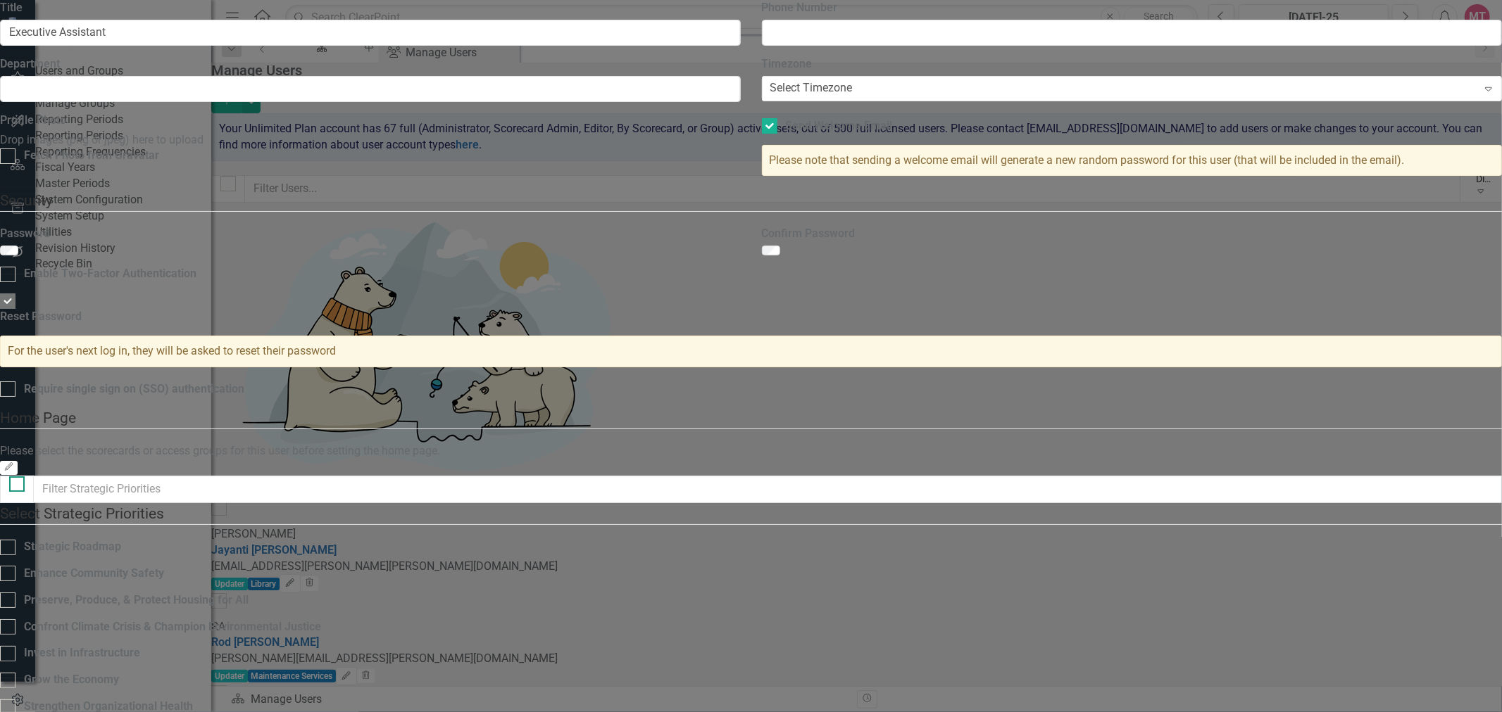
checkbox input "true"
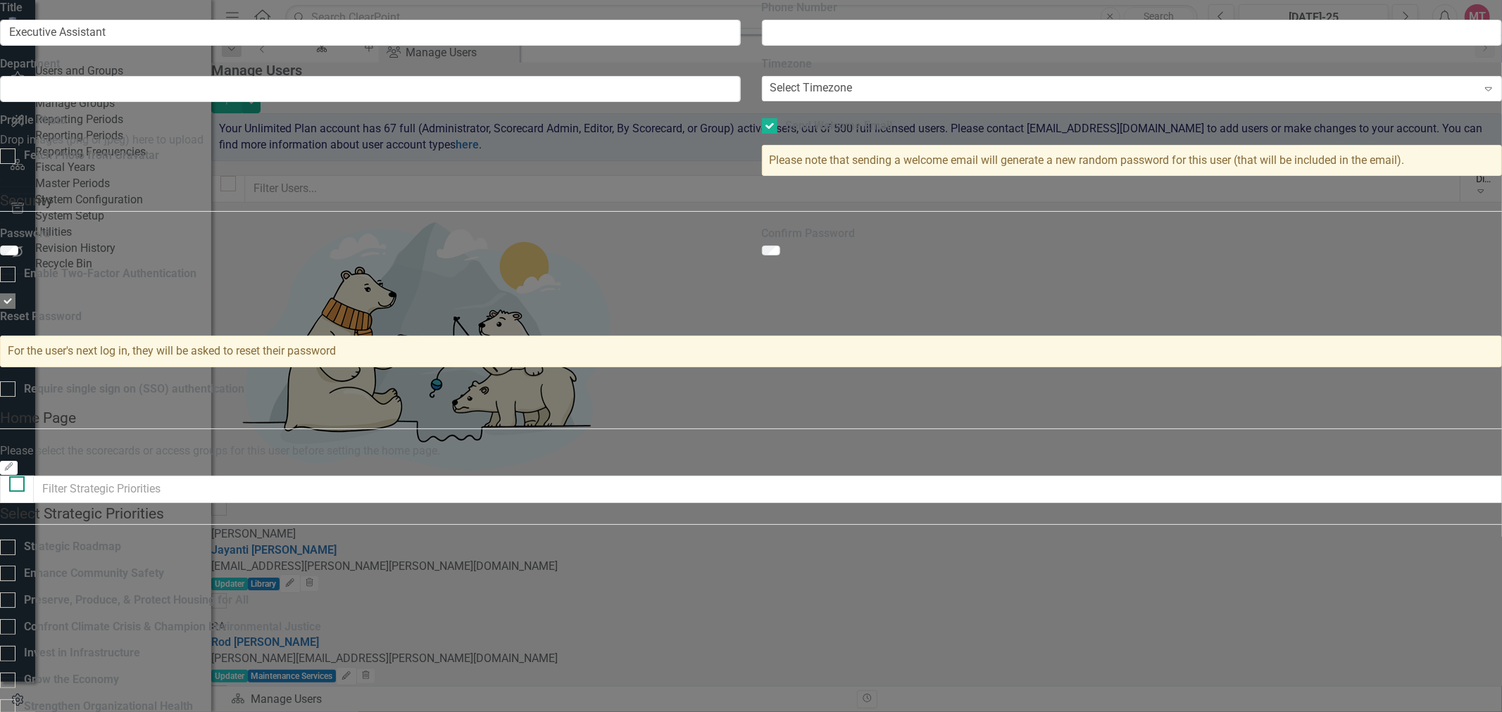
checkbox input "true"
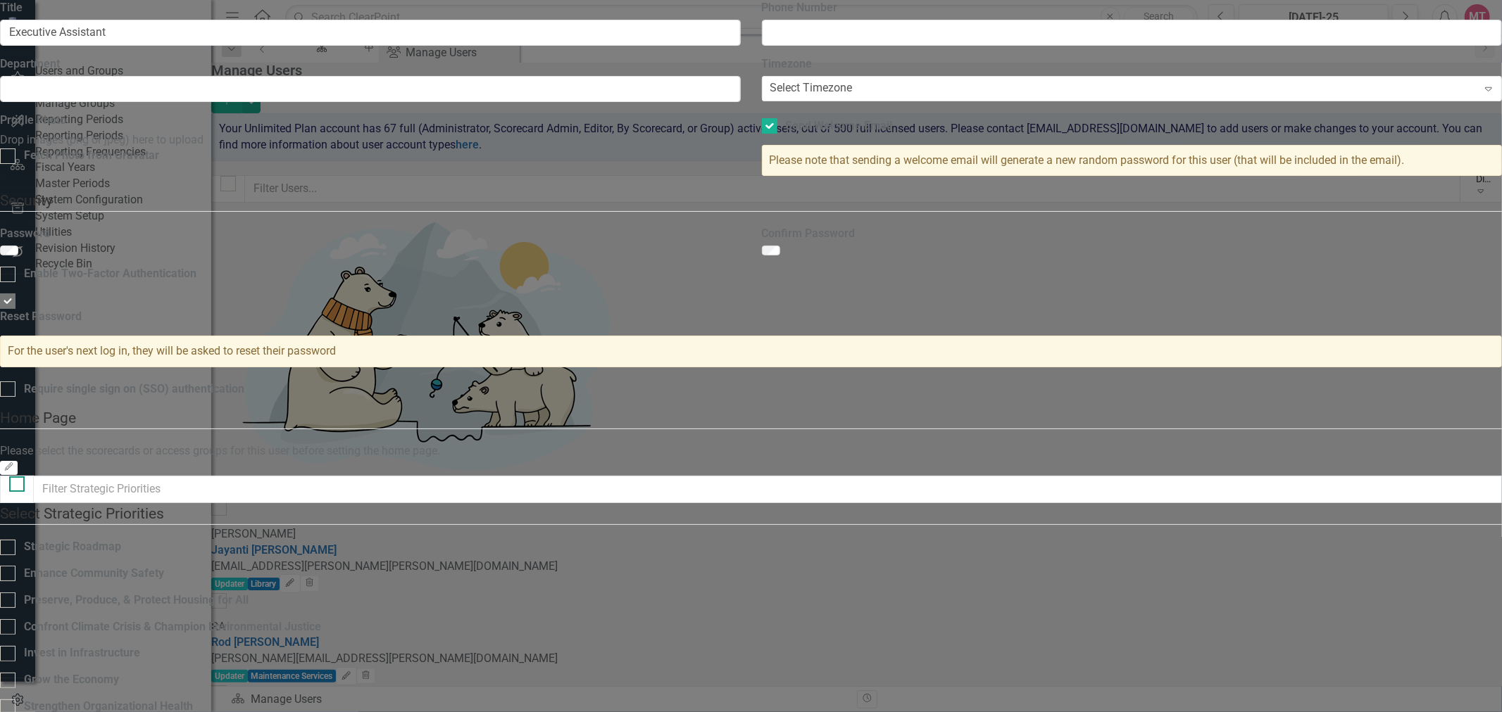
checkbox input "true"
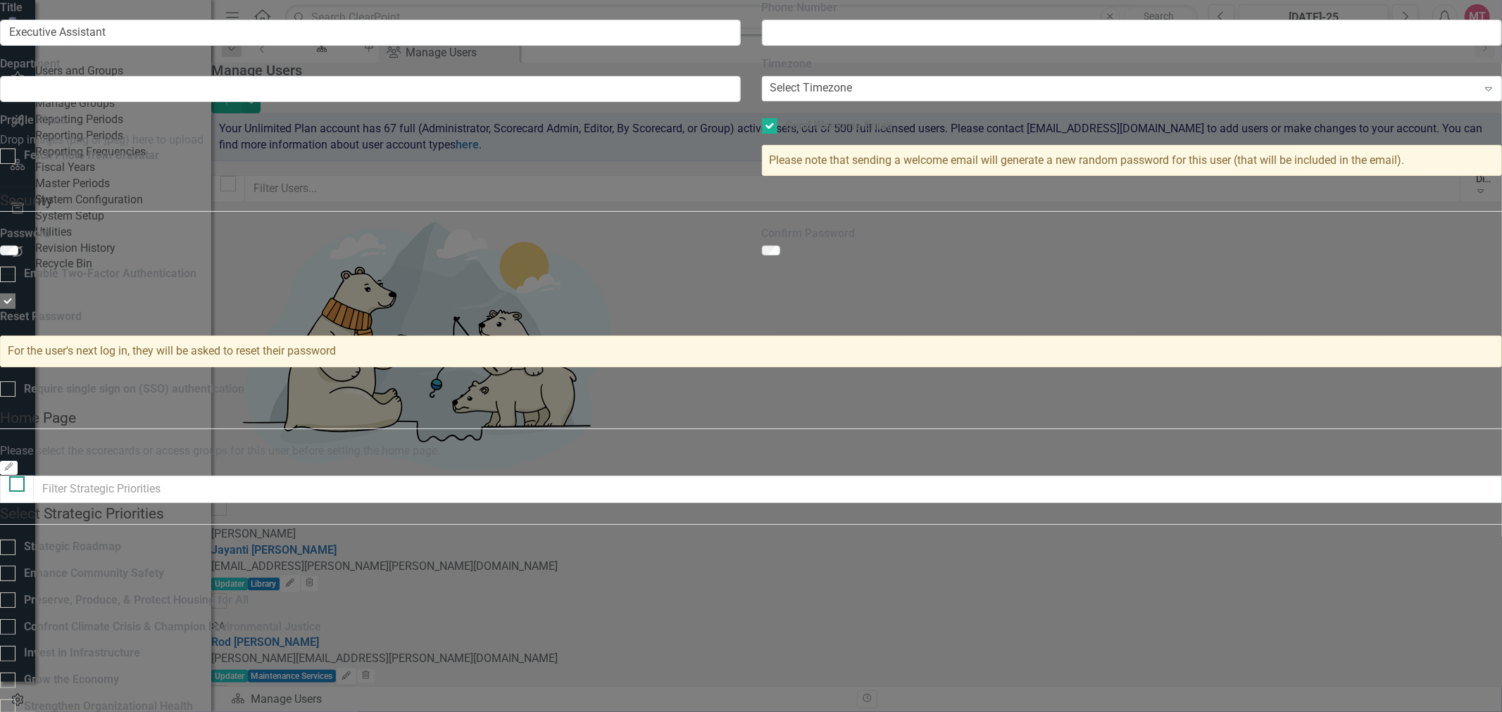
checkbox input "true"
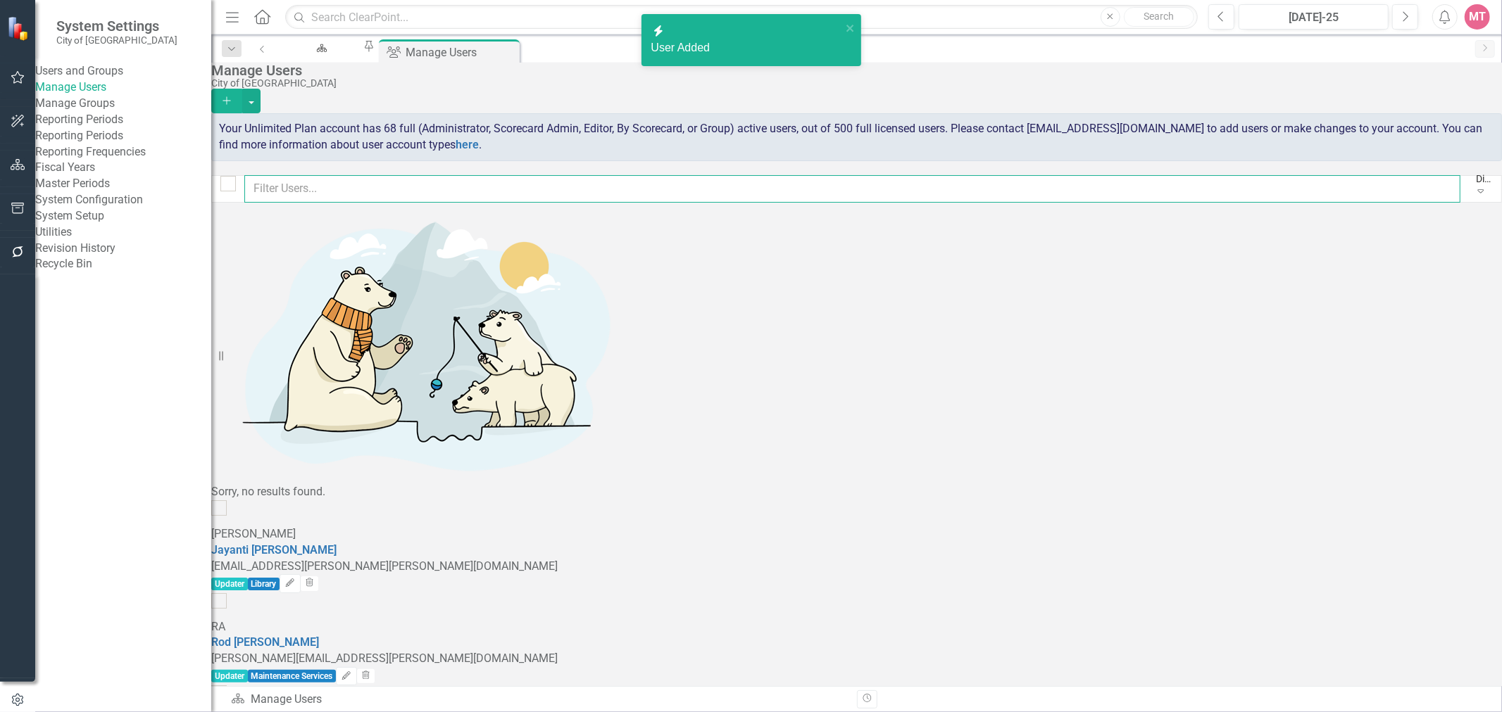
click at [345, 183] on input "text" at bounding box center [852, 188] width 1216 height 27
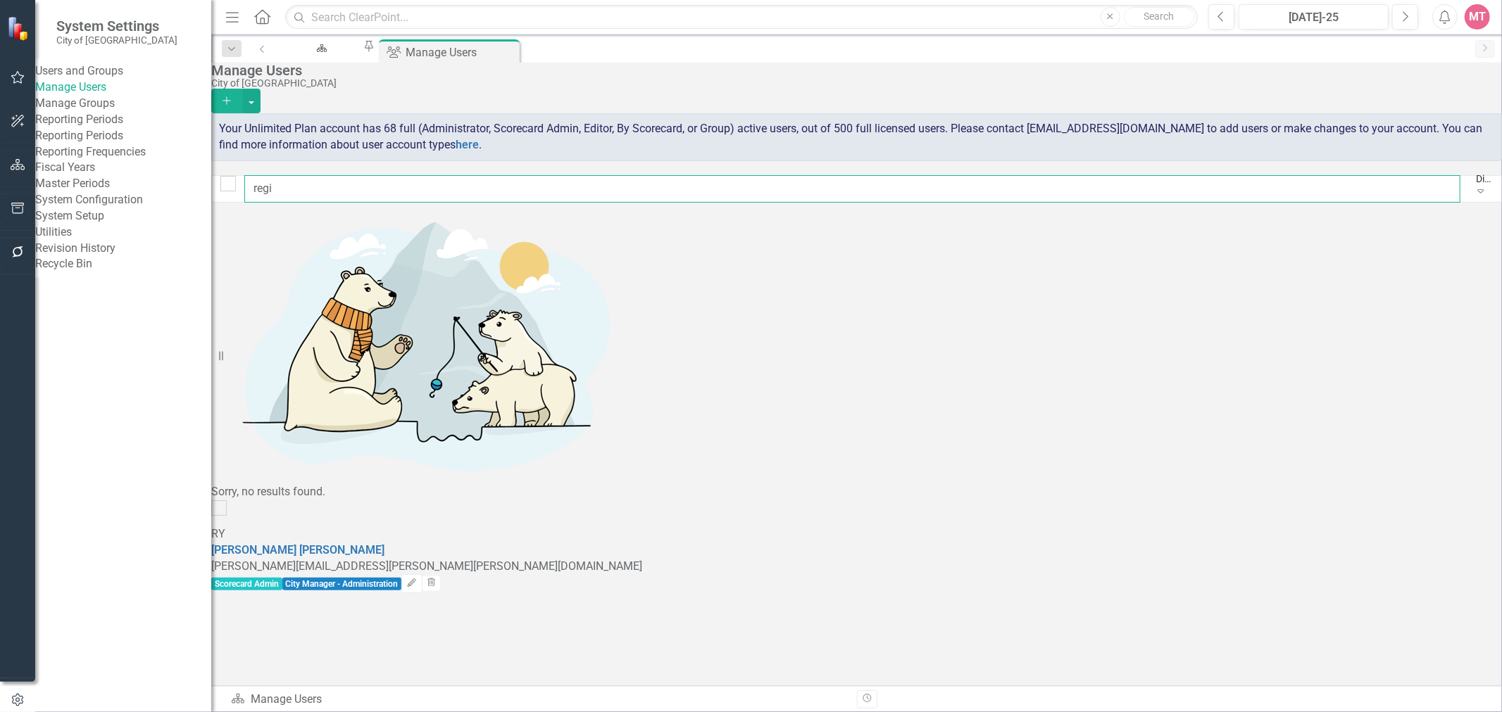
type input "regi"
click at [542, 501] on div "RY [PERSON_NAME] [PERSON_NAME][EMAIL_ADDRESS][PERSON_NAME][PERSON_NAME][DOMAIN_…" at bounding box center [856, 547] width 1290 height 93
click at [384, 544] on link "[PERSON_NAME]" at bounding box center [297, 550] width 173 height 13
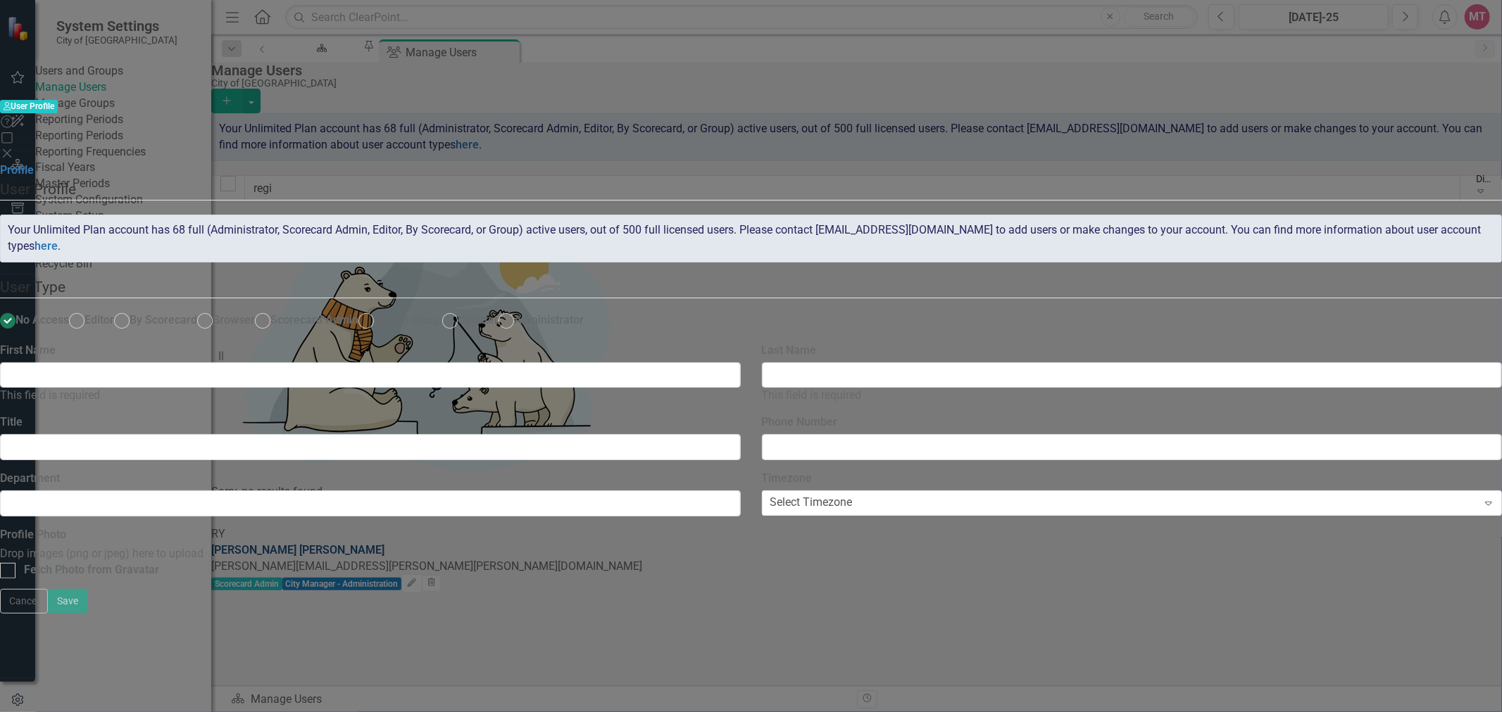
type input "[PERSON_NAME]"
type input "City Manager - Administration"
radio input "false"
radio input "true"
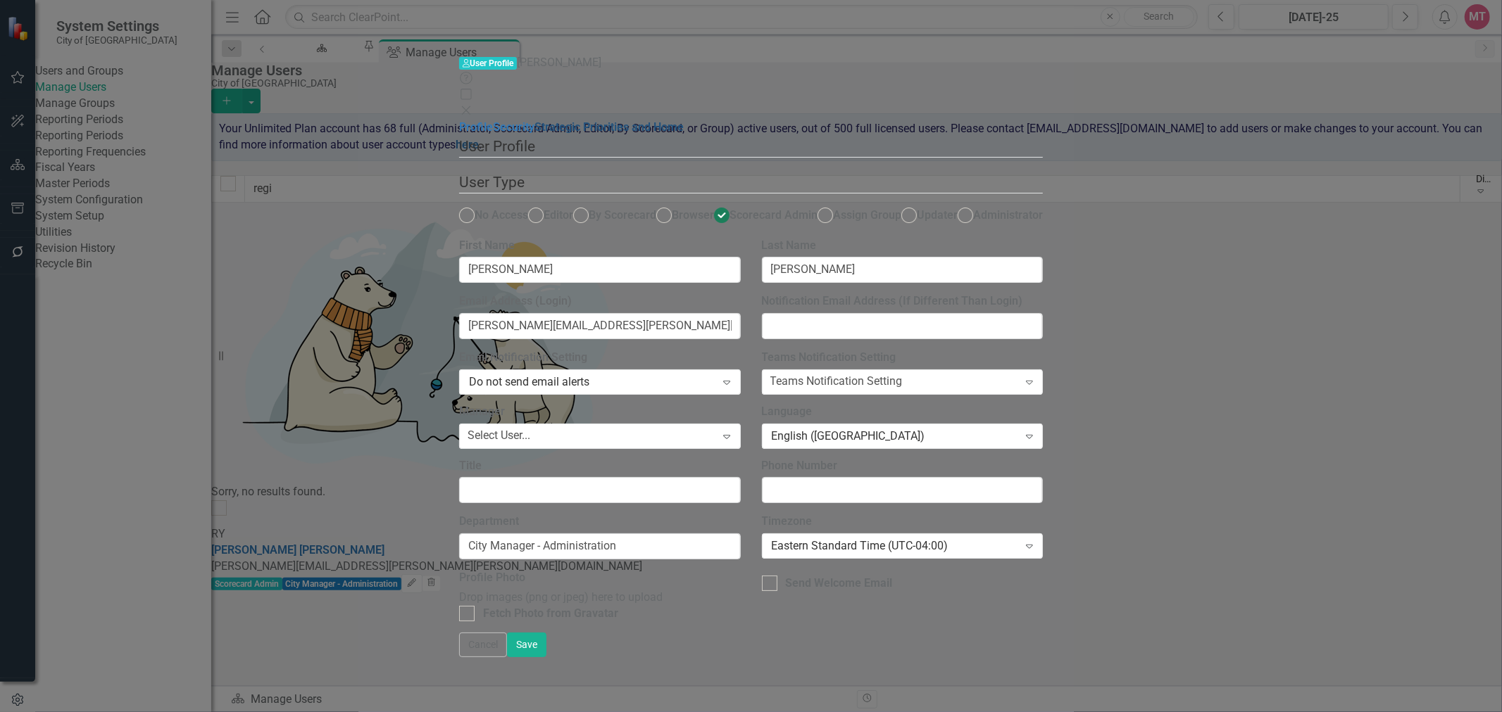
click at [534, 120] on link "Strategic Priorities and Home" at bounding box center [608, 126] width 149 height 13
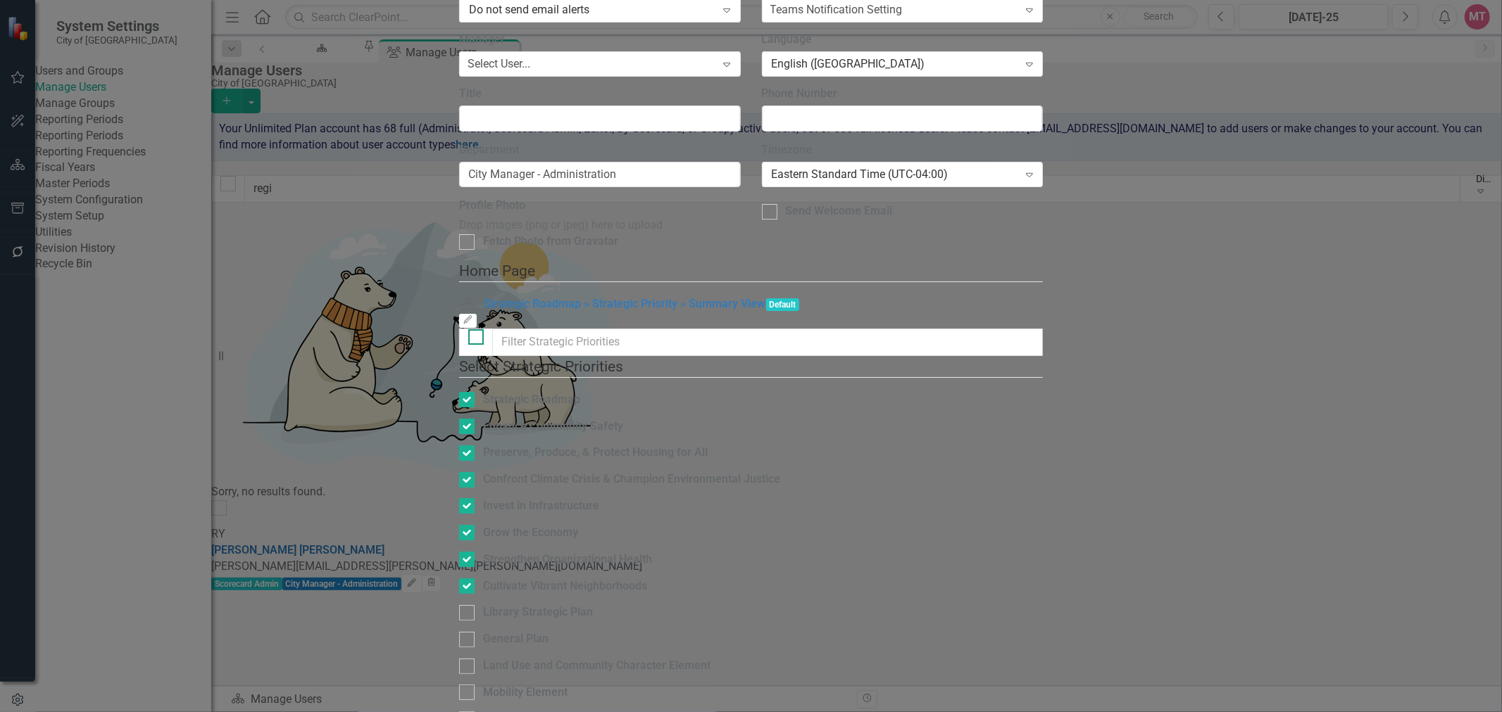
click at [468, 329] on div at bounding box center [475, 336] width 15 height 15
click at [468, 329] on input "checkbox" at bounding box center [472, 333] width 9 height 9
checkbox input "true"
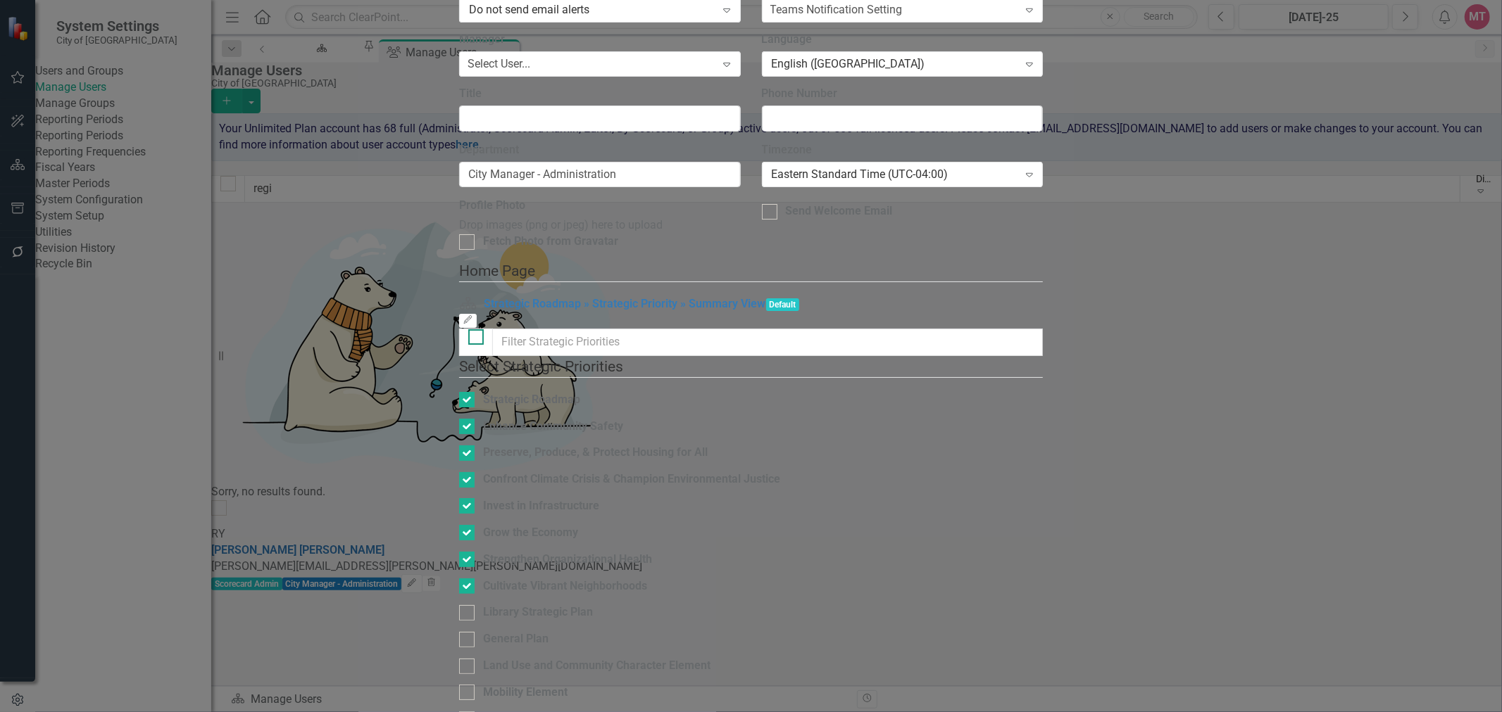
checkbox input "true"
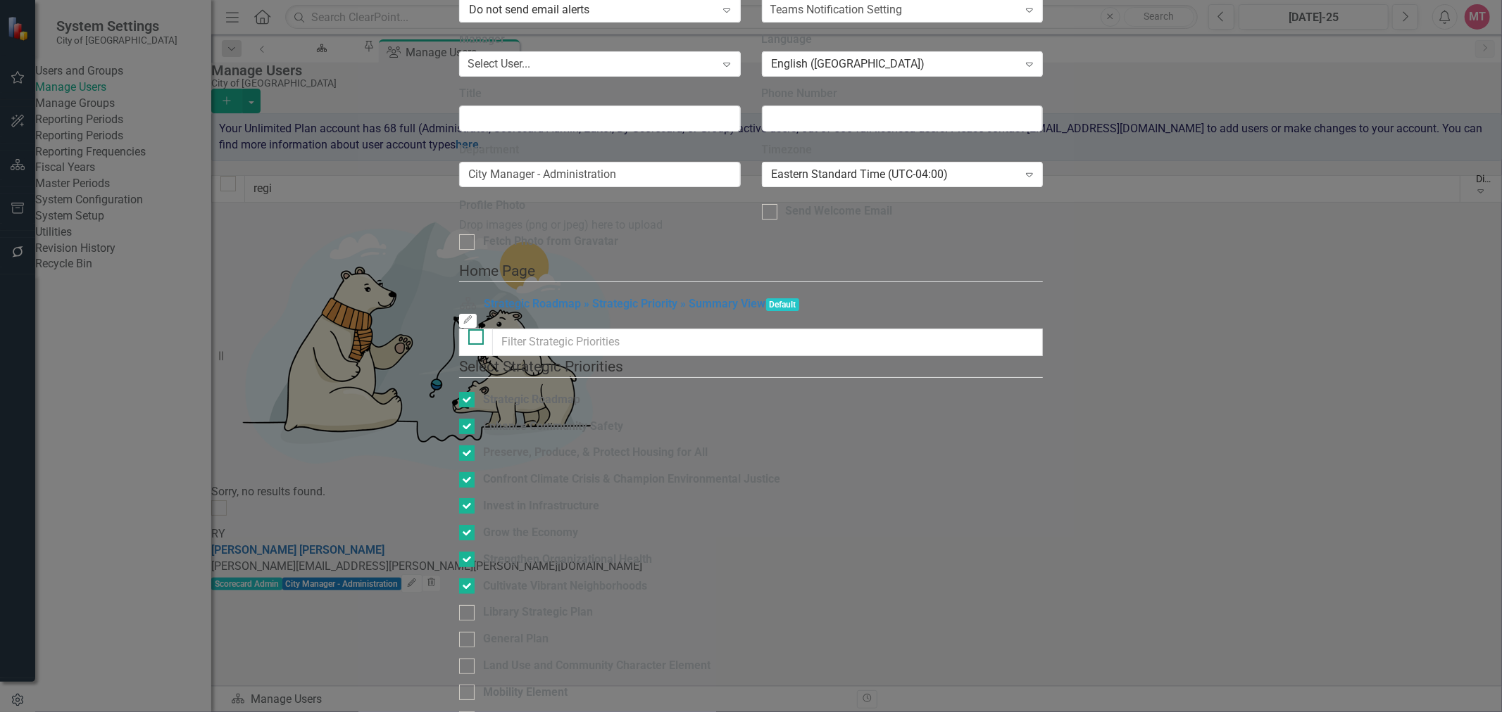
checkbox input "true"
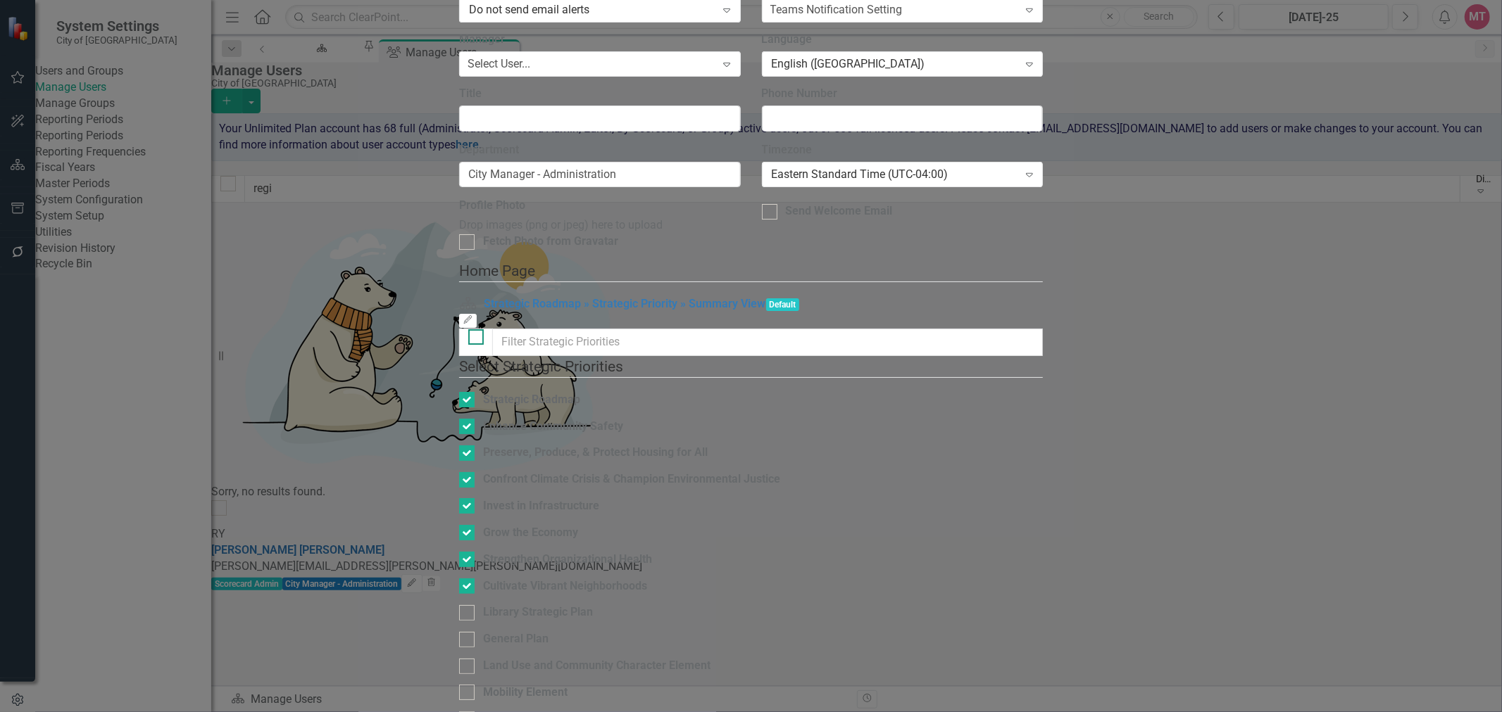
checkbox input "true"
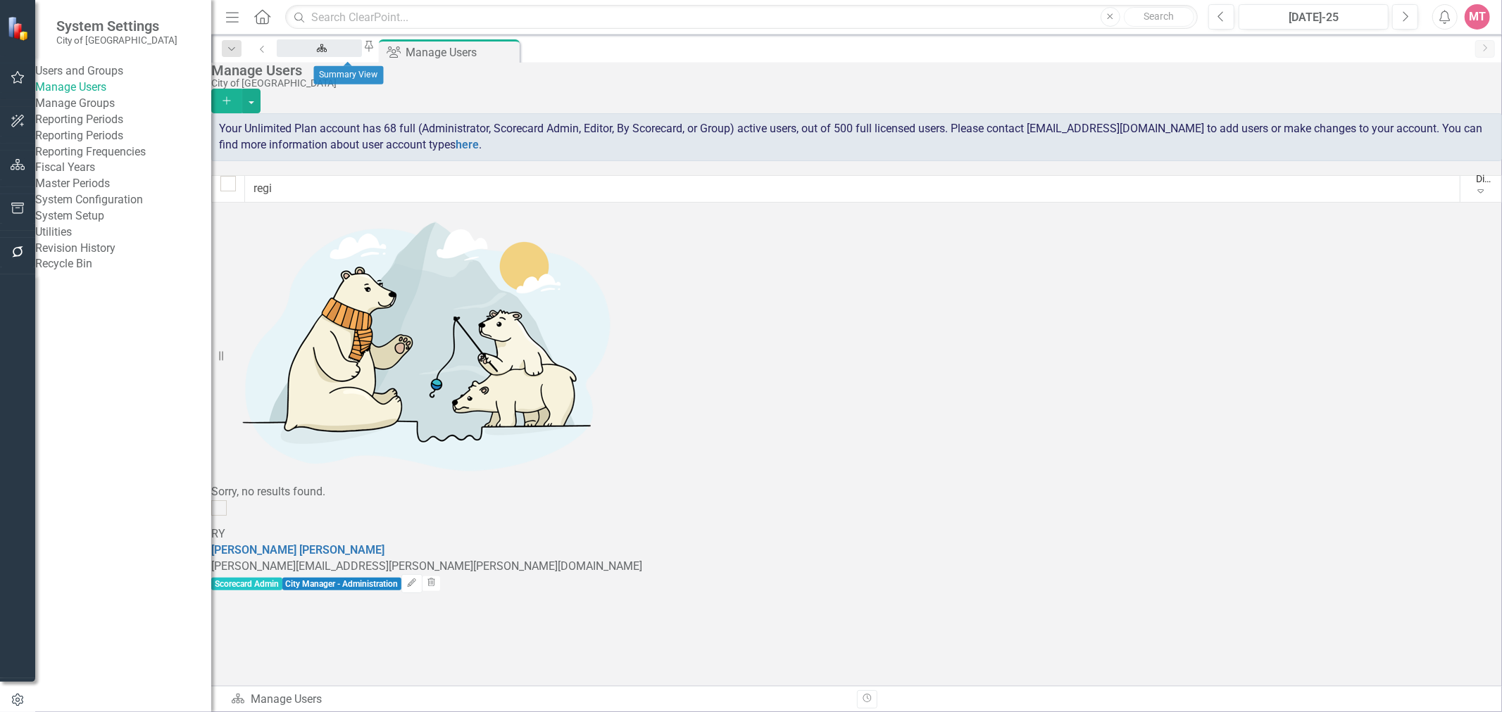
click at [315, 53] on div "Summary View" at bounding box center [319, 62] width 60 height 18
